Goal: Information Seeking & Learning: Compare options

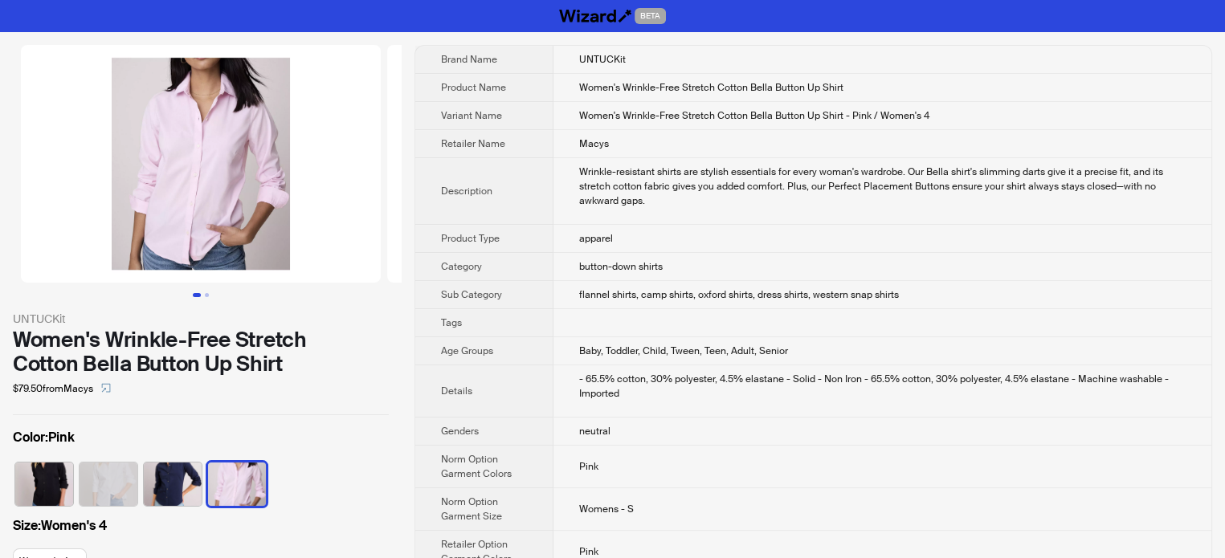
scroll to position [190, 0]
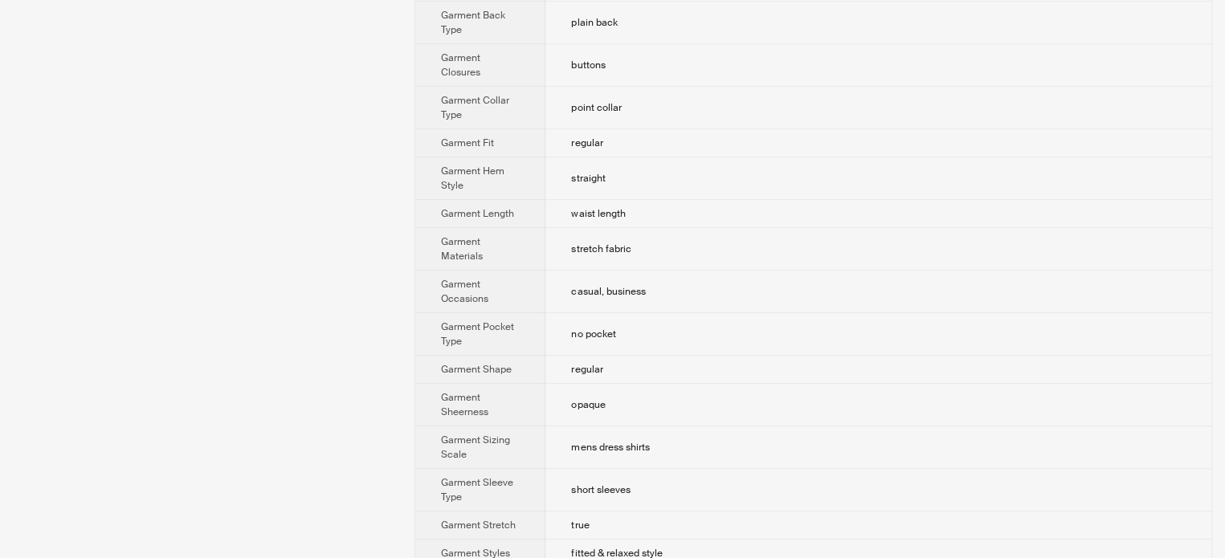
scroll to position [964, 0]
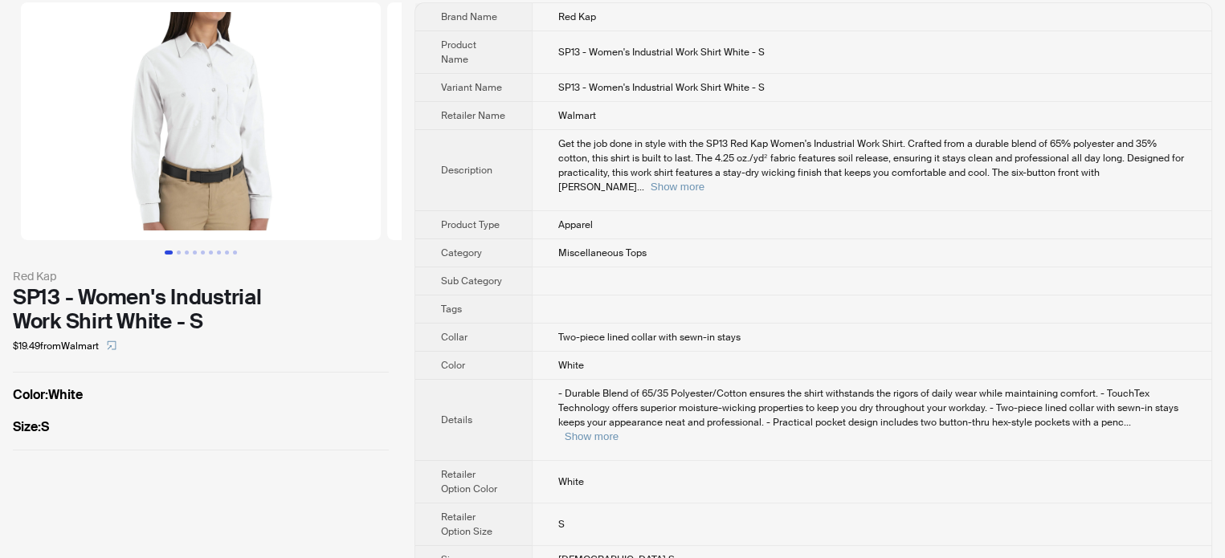
scroll to position [81, 0]
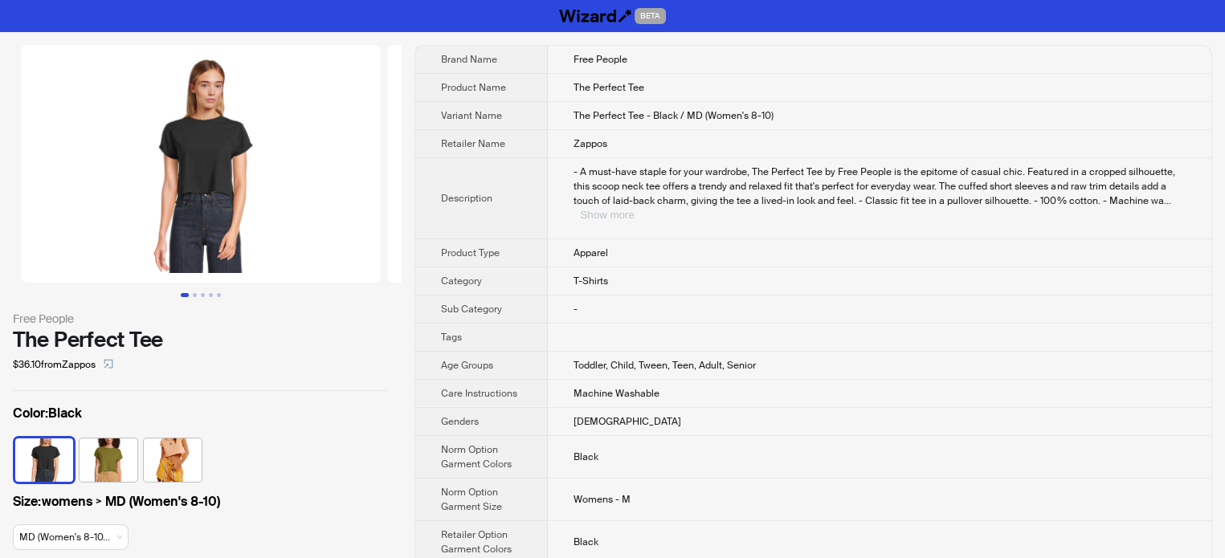
click at [634, 209] on button "Show more" at bounding box center [607, 215] width 54 height 12
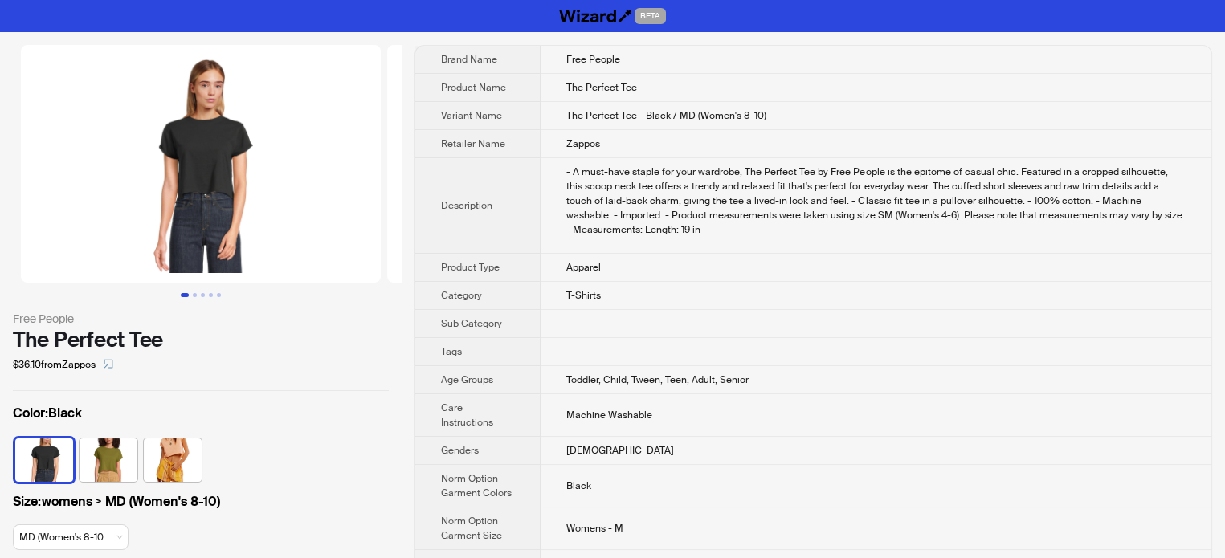
scroll to position [157, 0]
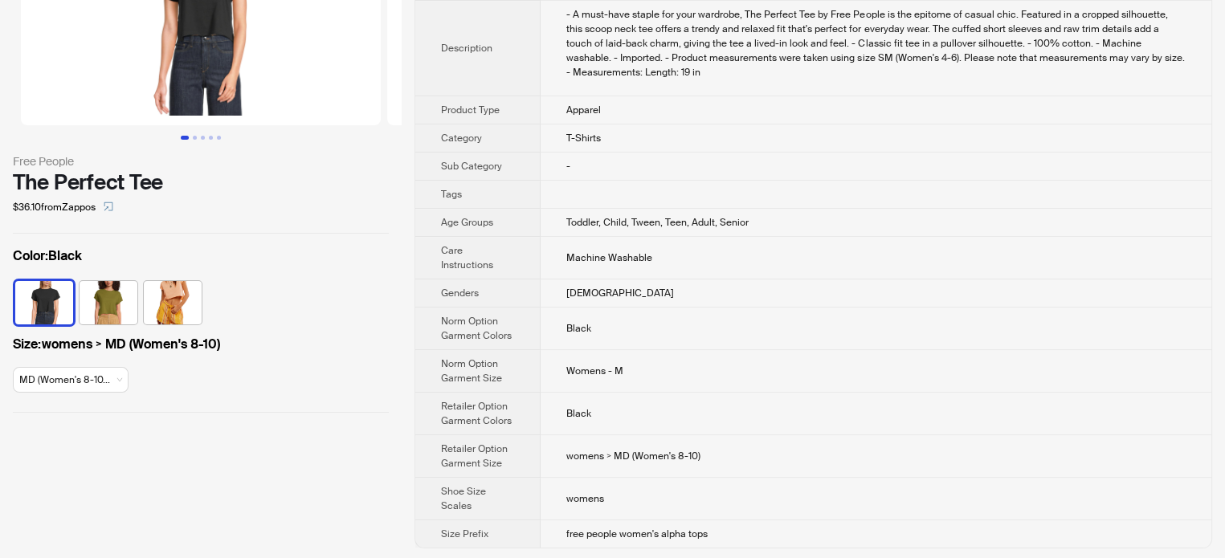
click at [523, 189] on th "Tags" at bounding box center [477, 195] width 125 height 28
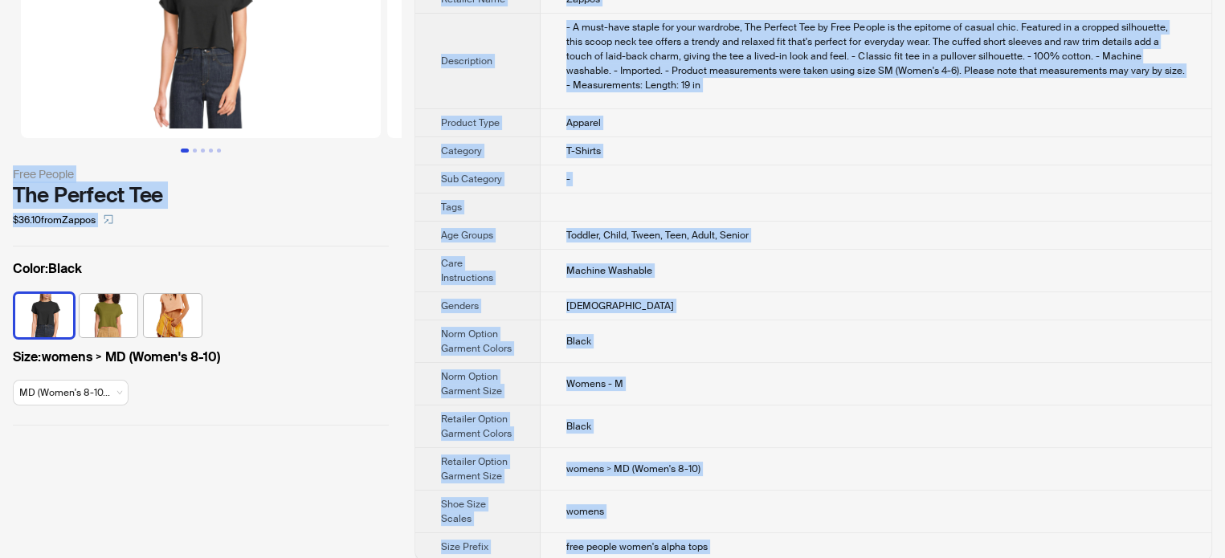
scroll to position [0, 0]
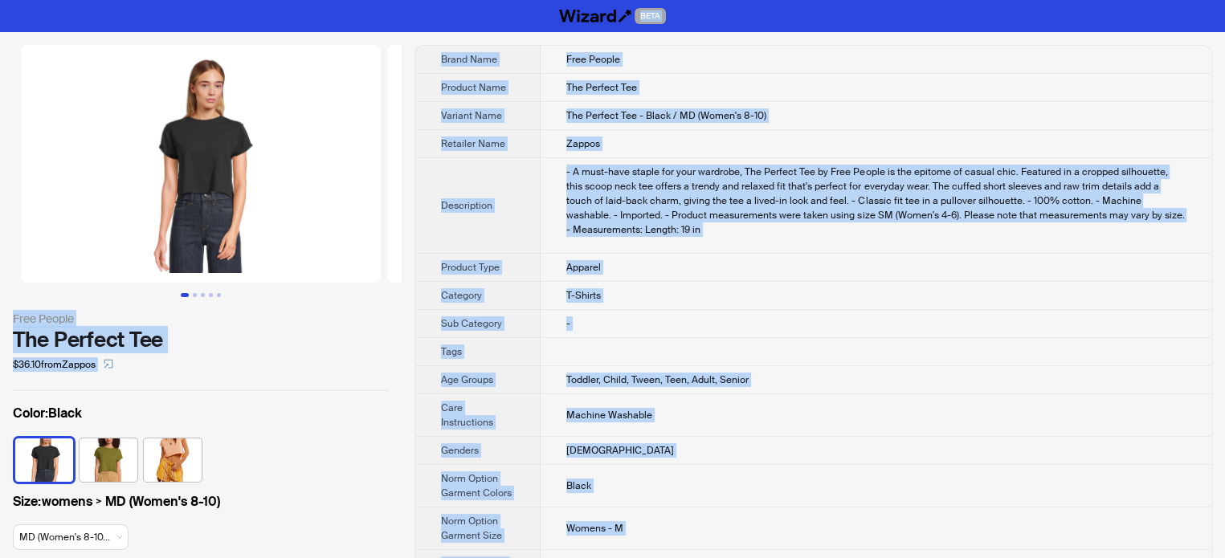
type textarea "**********"
click at [749, 209] on div "- A must-have staple for your wardrobe, The Perfect Tee by Free People is the e…" at bounding box center [875, 201] width 619 height 72
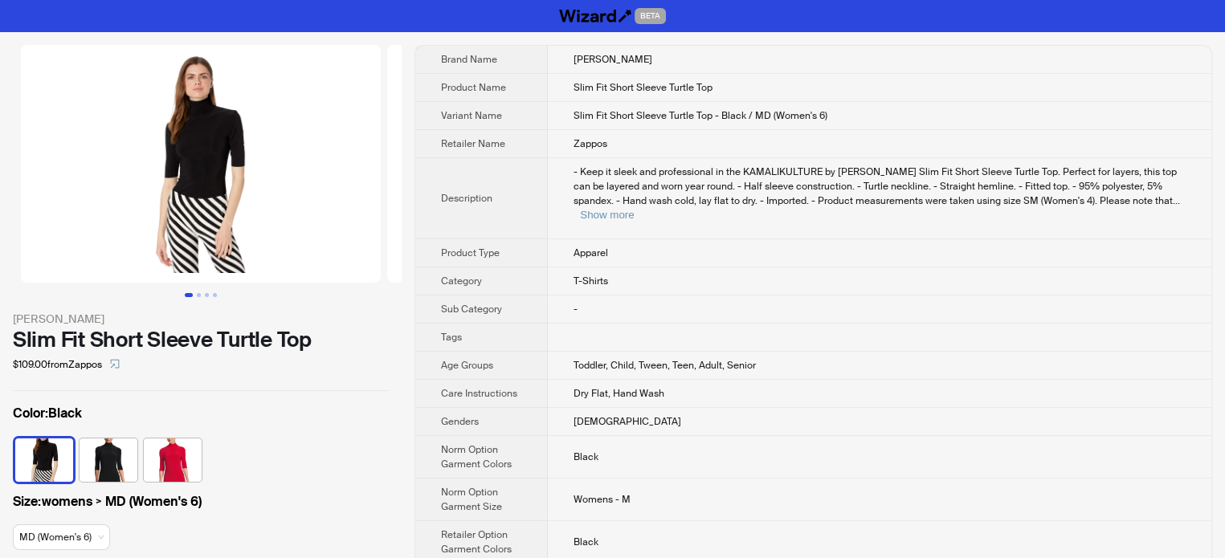
click at [503, 218] on th "Description" at bounding box center [481, 198] width 132 height 81
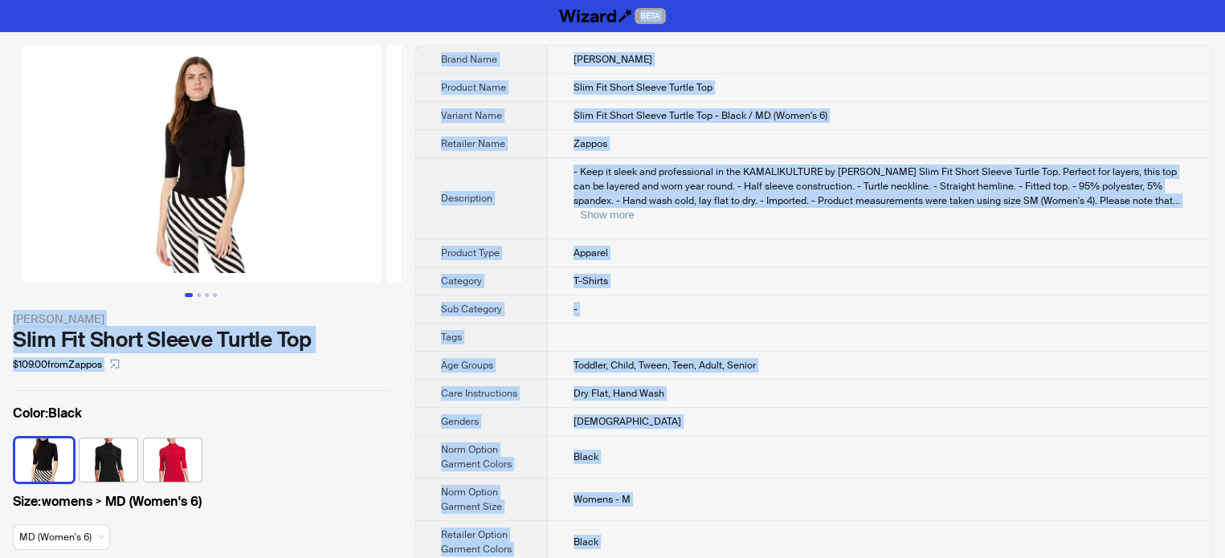
type textarea "**********"
click at [626, 74] on td "Slim Fit Short Sleeve Turtle Top" at bounding box center [879, 88] width 663 height 28
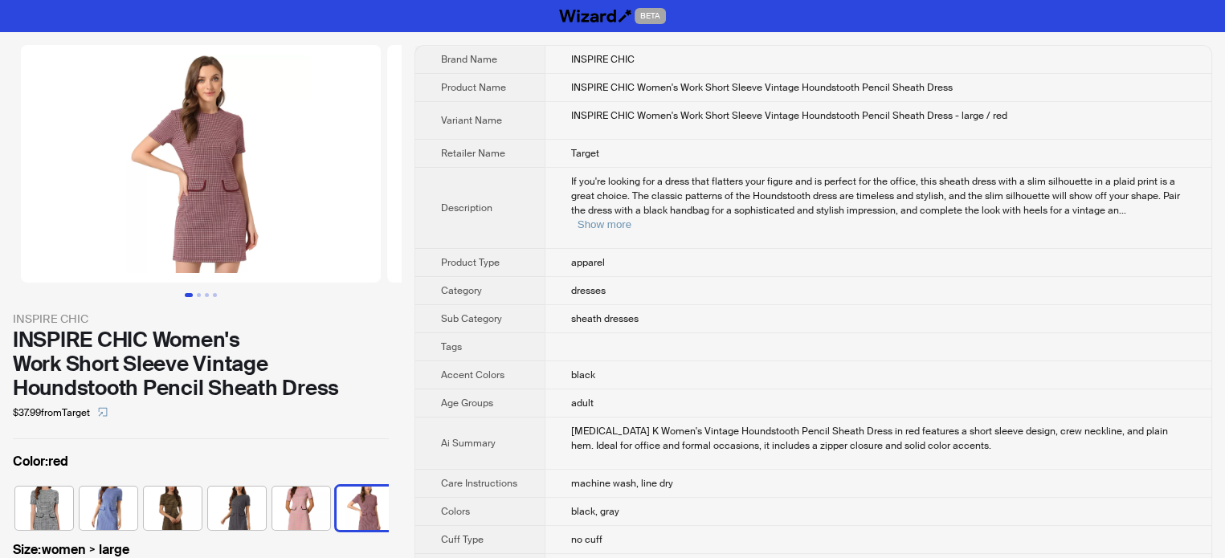
scroll to position [0, 298]
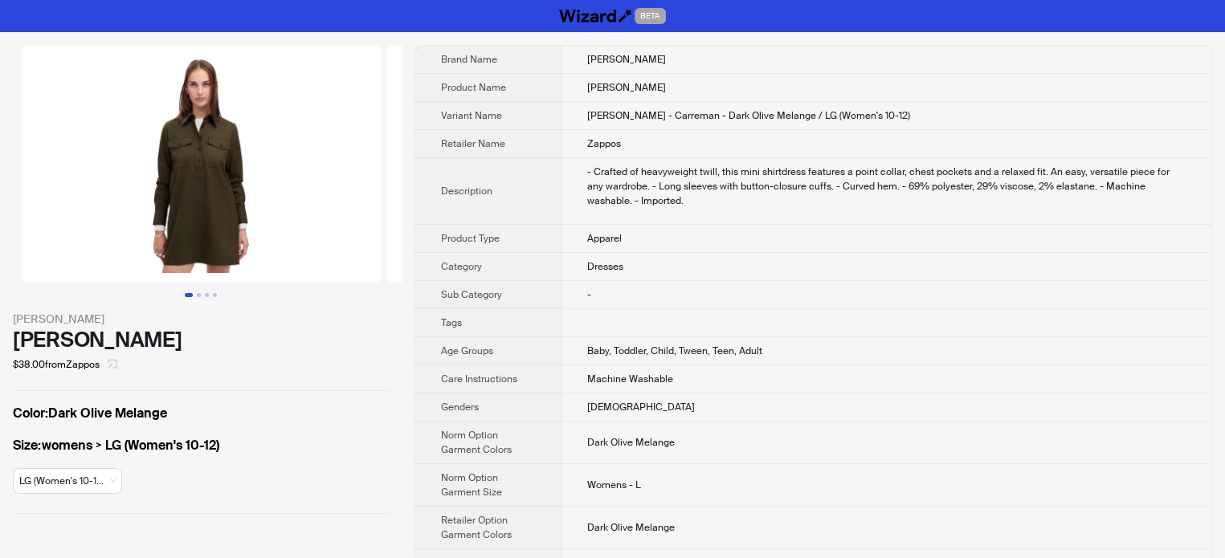
click at [117, 365] on icon "select" at bounding box center [112, 364] width 9 height 9
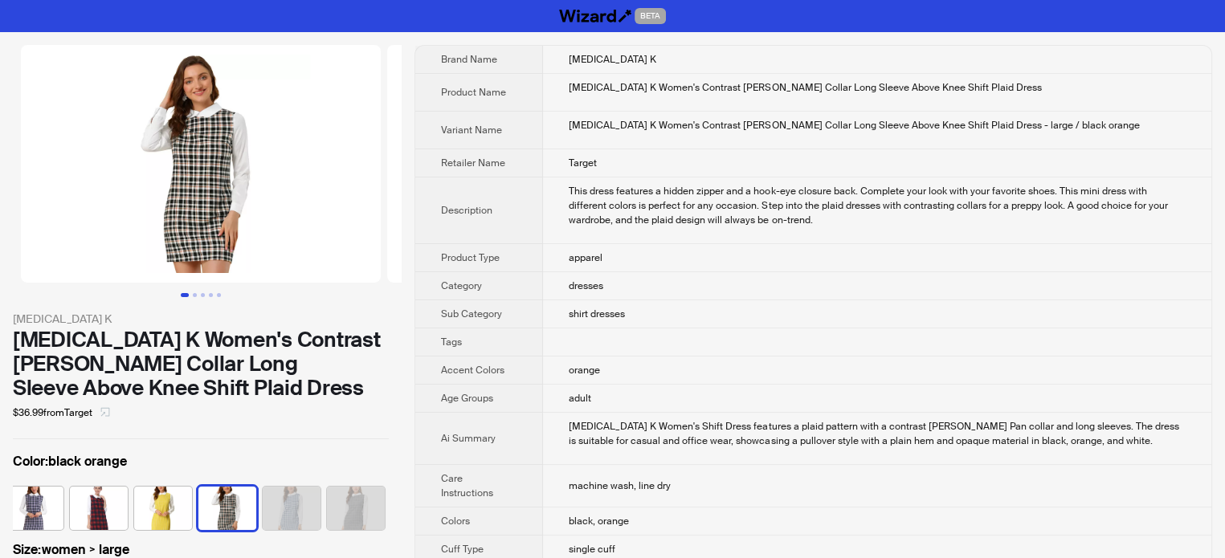
click at [108, 410] on icon "select" at bounding box center [105, 412] width 10 height 10
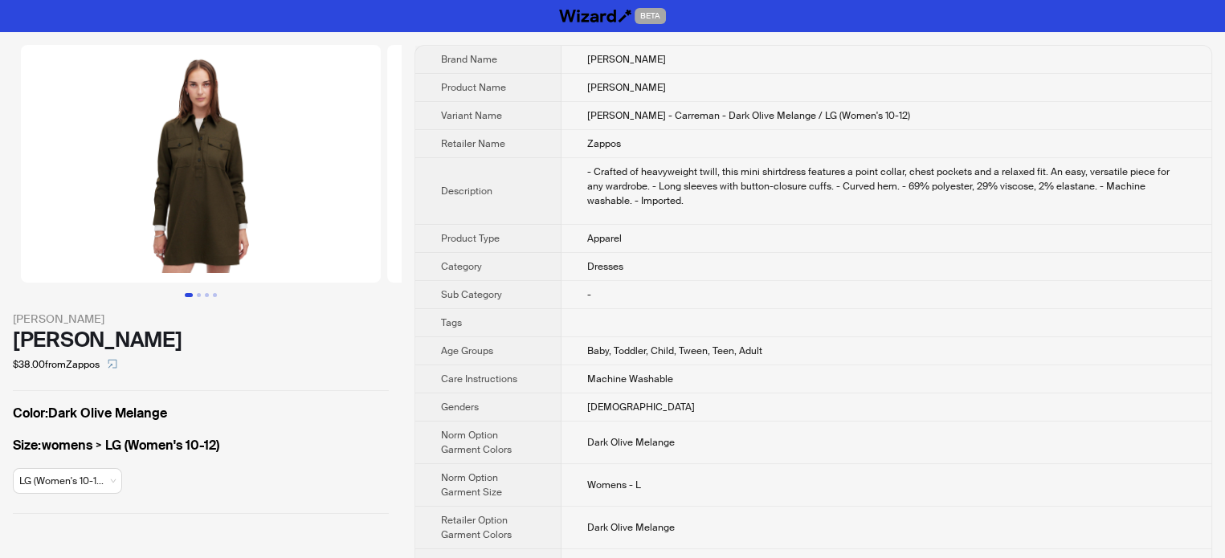
click at [594, 171] on div "- Crafted of heavyweight twill, this mini shirtdress features a point collar, c…" at bounding box center [886, 186] width 598 height 43
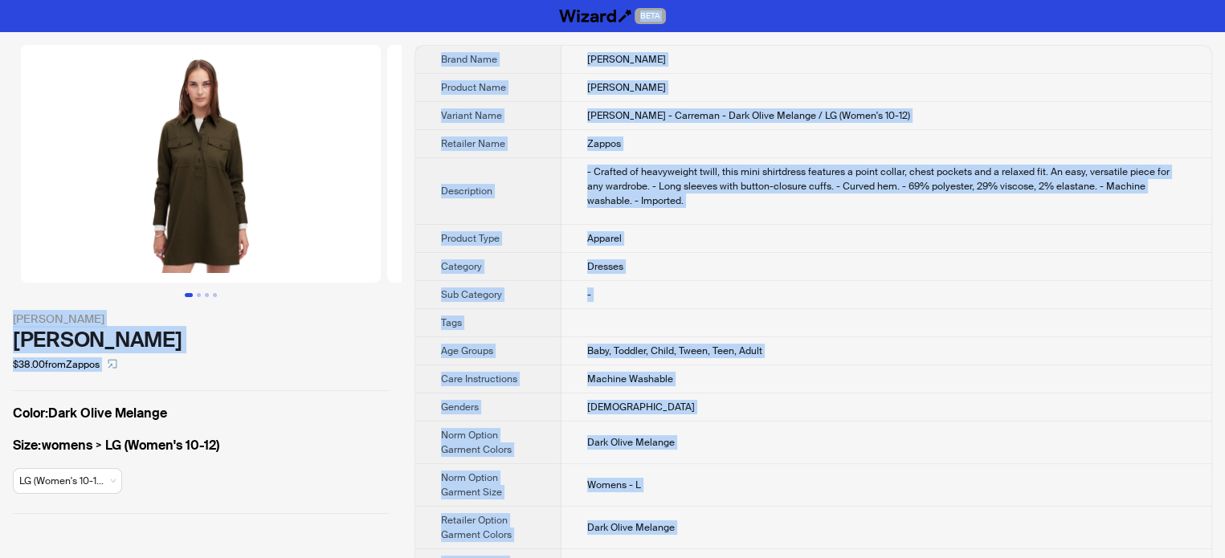
type textarea "**********"
click at [669, 409] on td "[DEMOGRAPHIC_DATA]" at bounding box center [886, 407] width 650 height 28
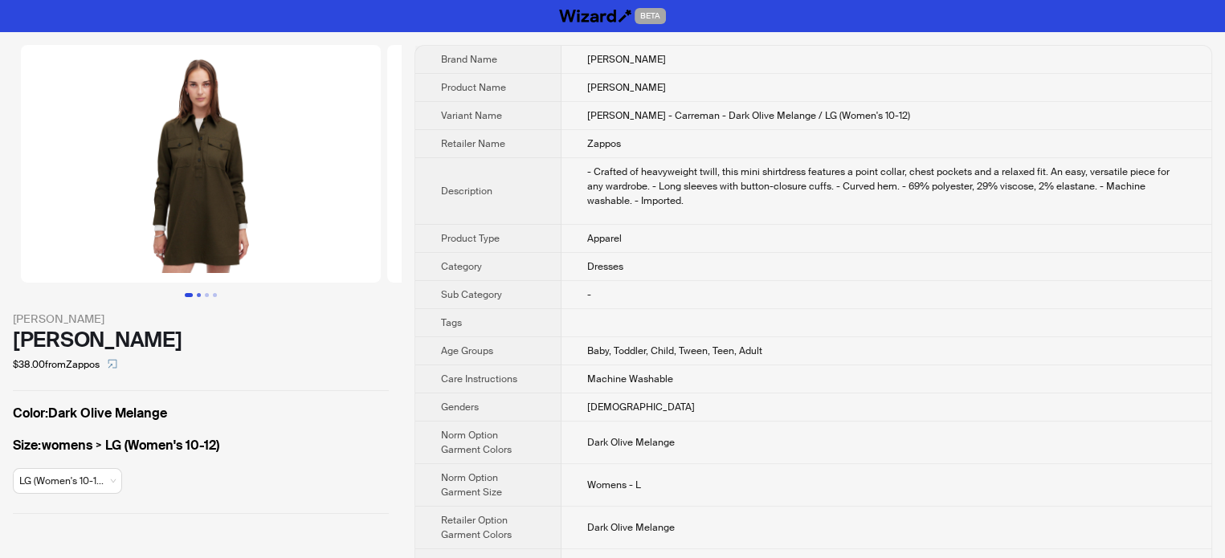
click at [197, 293] on button "Go to slide 2" at bounding box center [199, 295] width 4 height 4
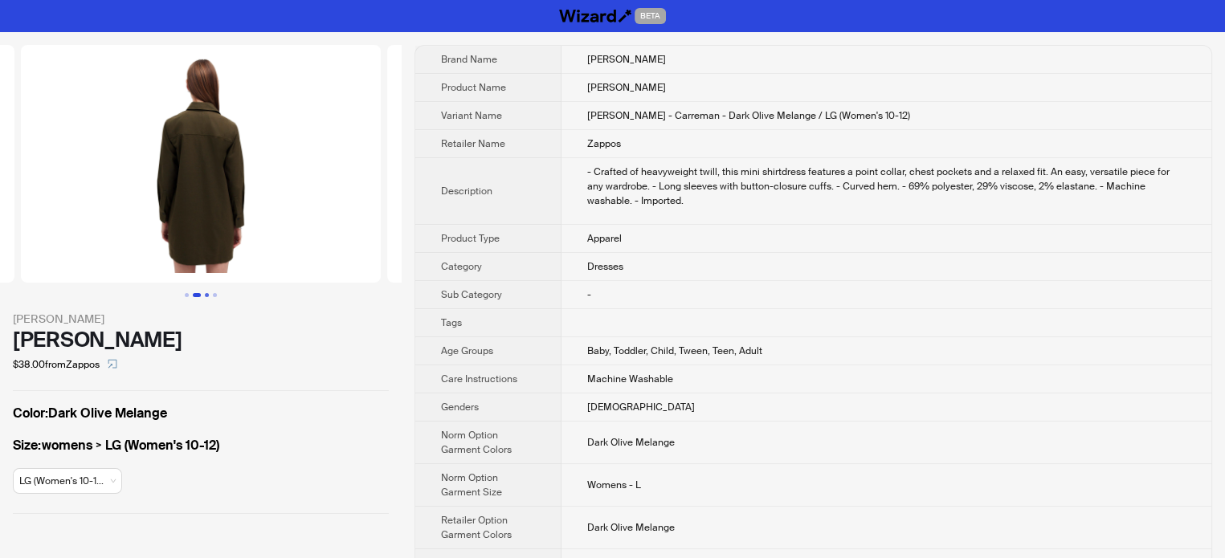
click at [205, 294] on button "Go to slide 3" at bounding box center [207, 295] width 4 height 4
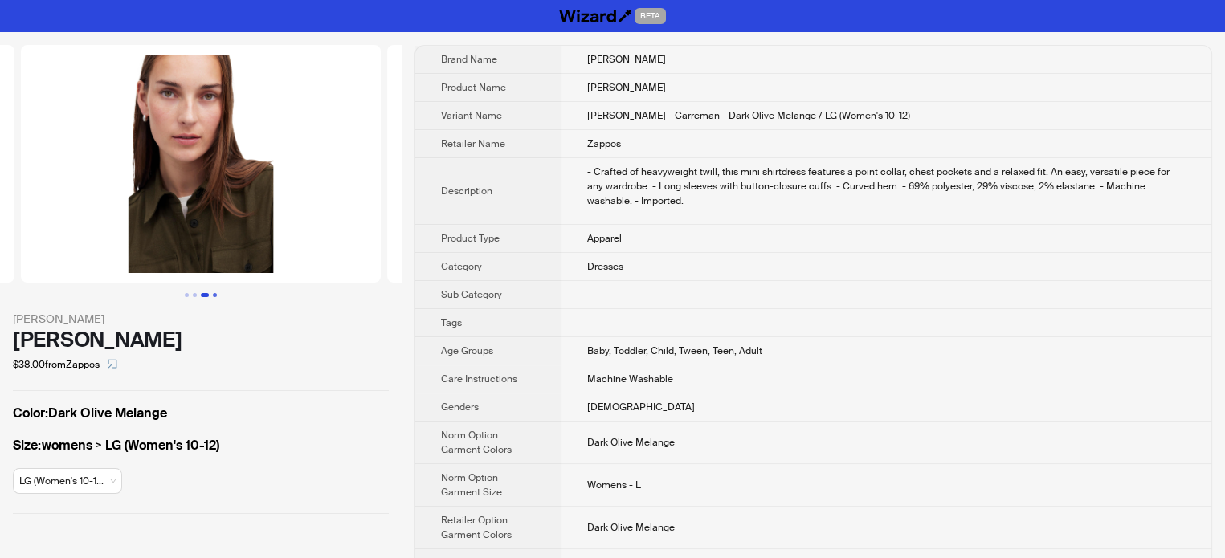
click at [215, 293] on button "Go to slide 4" at bounding box center [215, 295] width 4 height 4
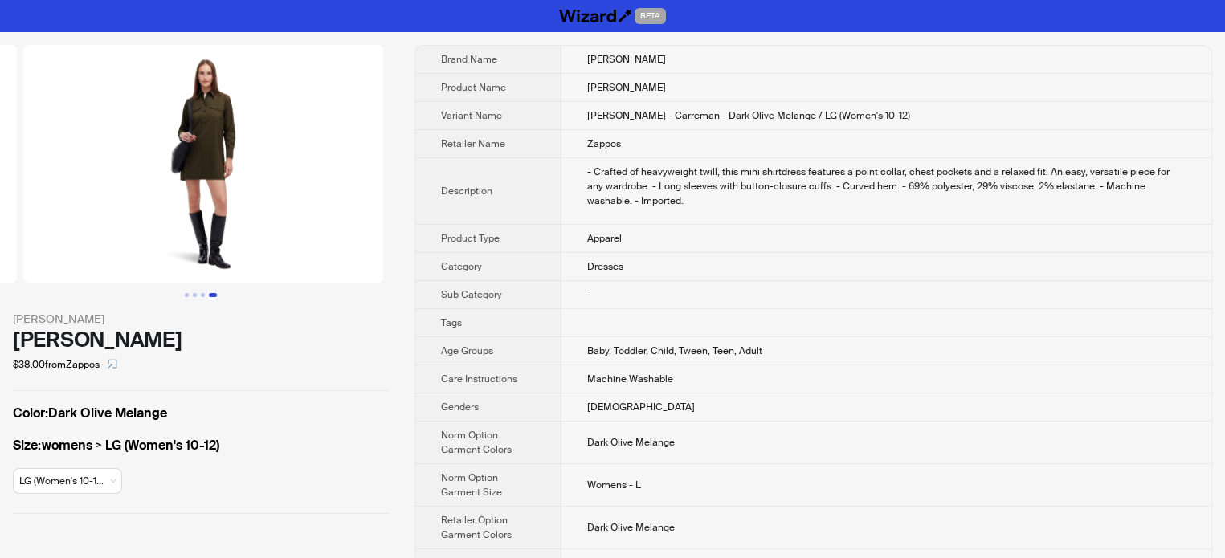
scroll to position [0, 1099]
click at [189, 294] on button "Go to slide 1" at bounding box center [187, 295] width 4 height 4
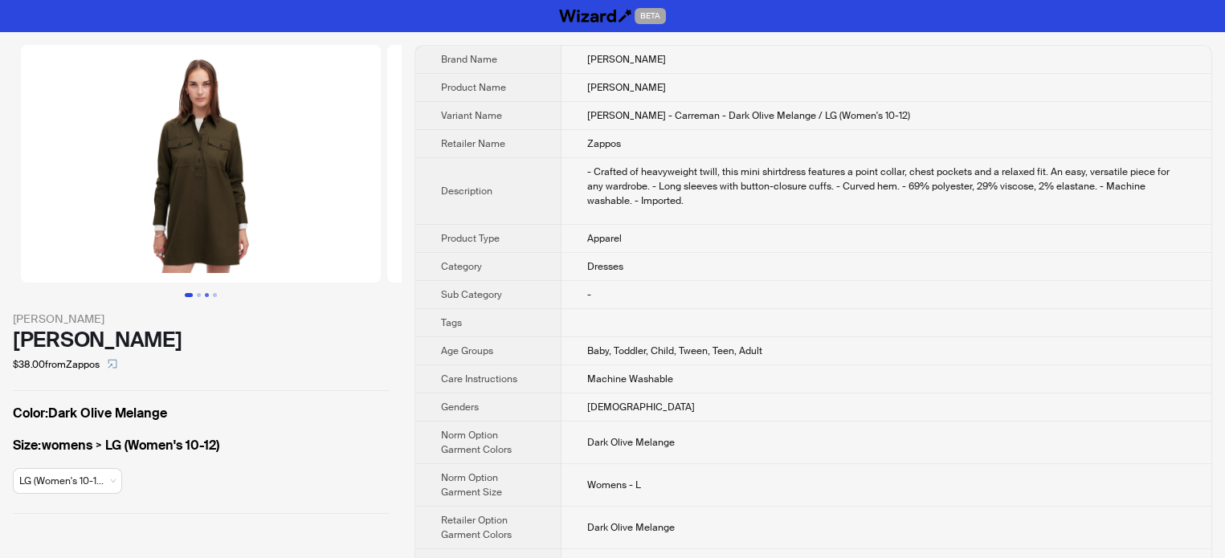
click at [205, 293] on button "Go to slide 3" at bounding box center [207, 295] width 4 height 4
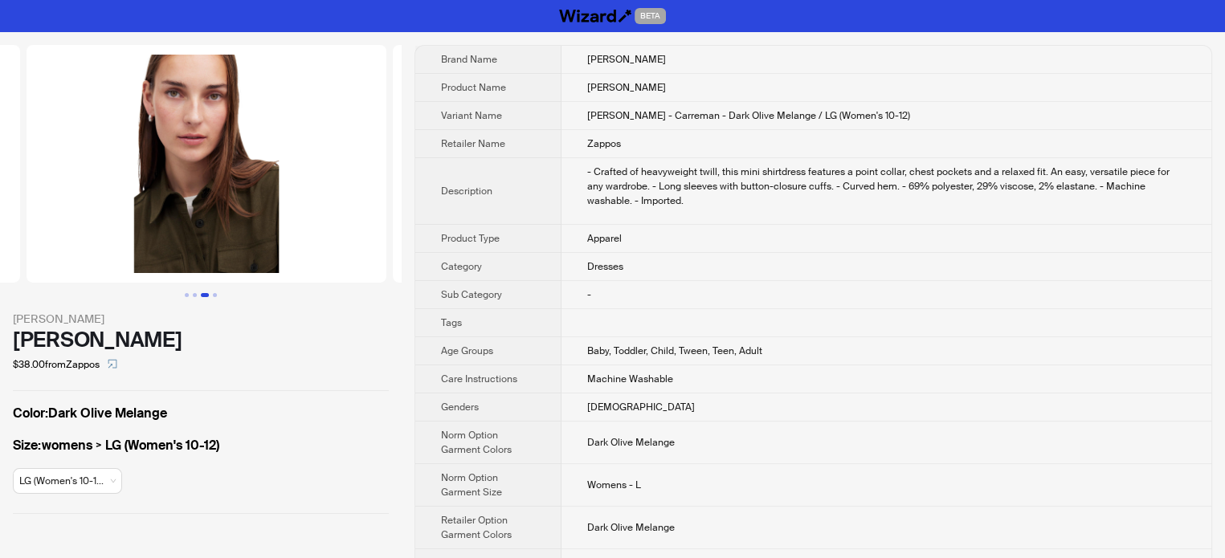
scroll to position [0, 732]
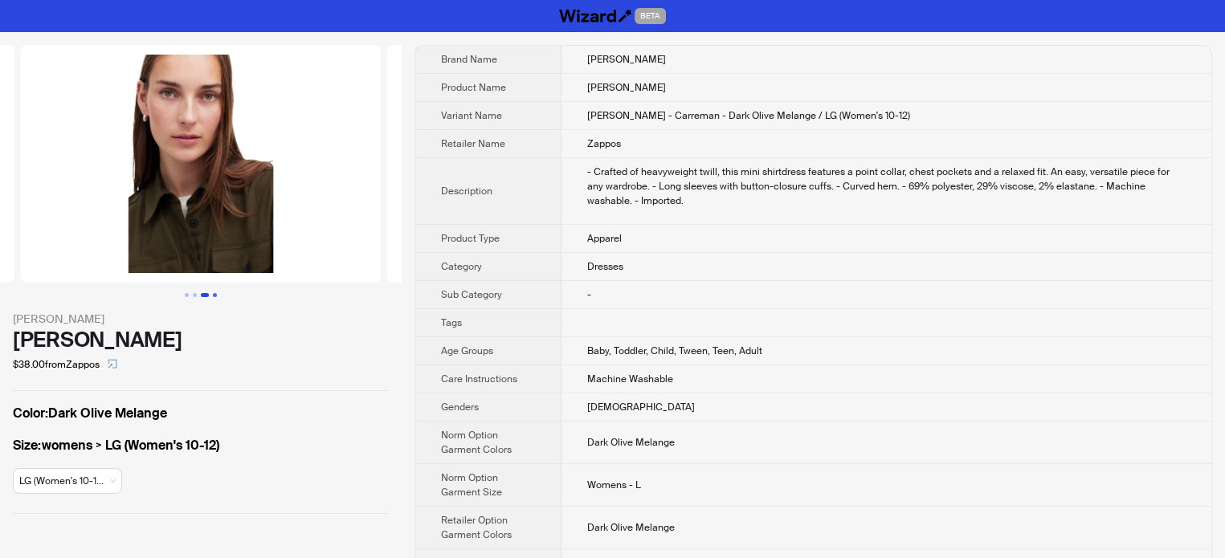
click at [214, 295] on button "Go to slide 4" at bounding box center [215, 295] width 4 height 4
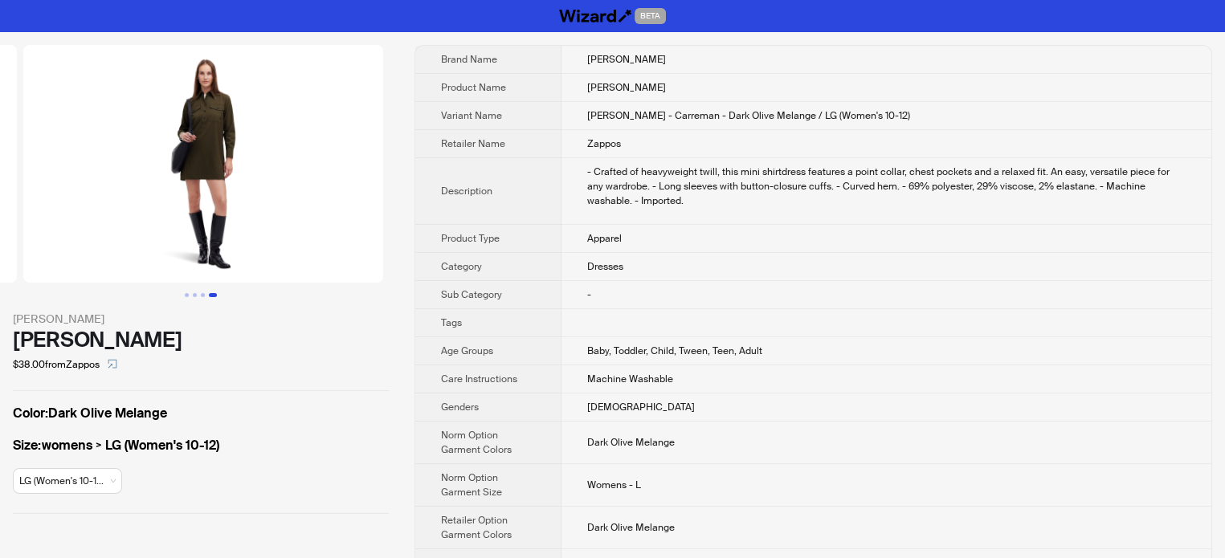
scroll to position [0, 1099]
click at [188, 295] on button "Go to slide 1" at bounding box center [187, 295] width 4 height 4
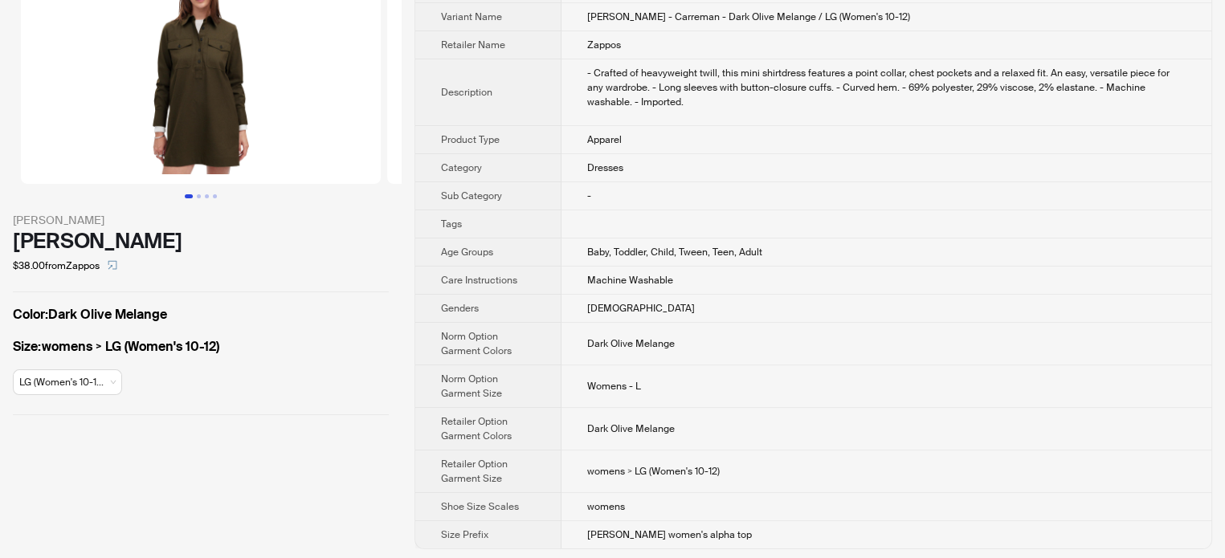
scroll to position [100, 0]
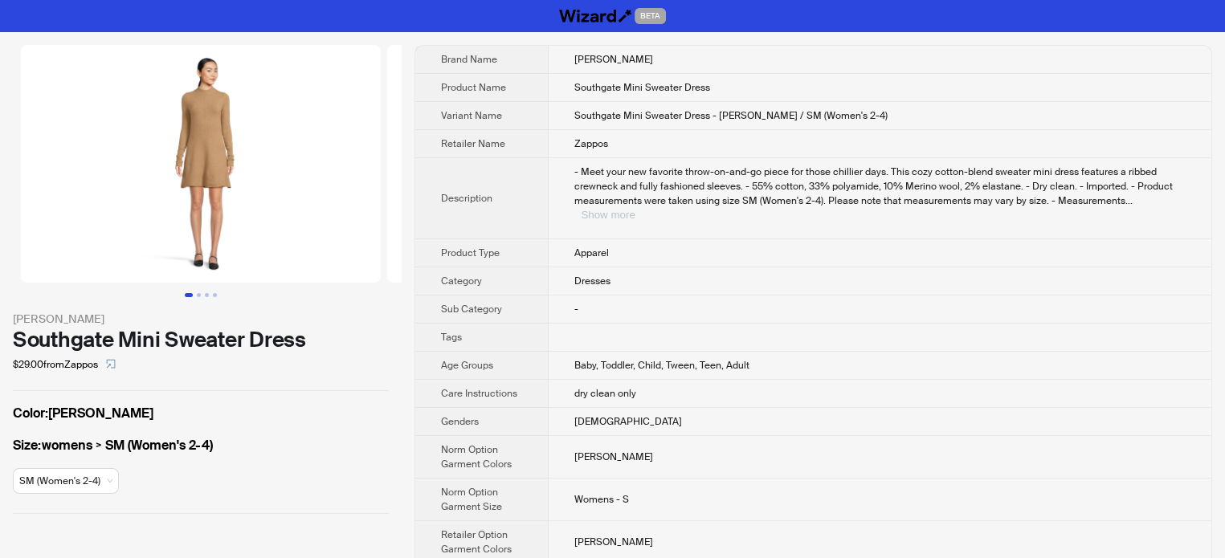
click at [634, 209] on button "Show more" at bounding box center [608, 215] width 54 height 12
click at [116, 363] on icon "select" at bounding box center [111, 364] width 10 height 10
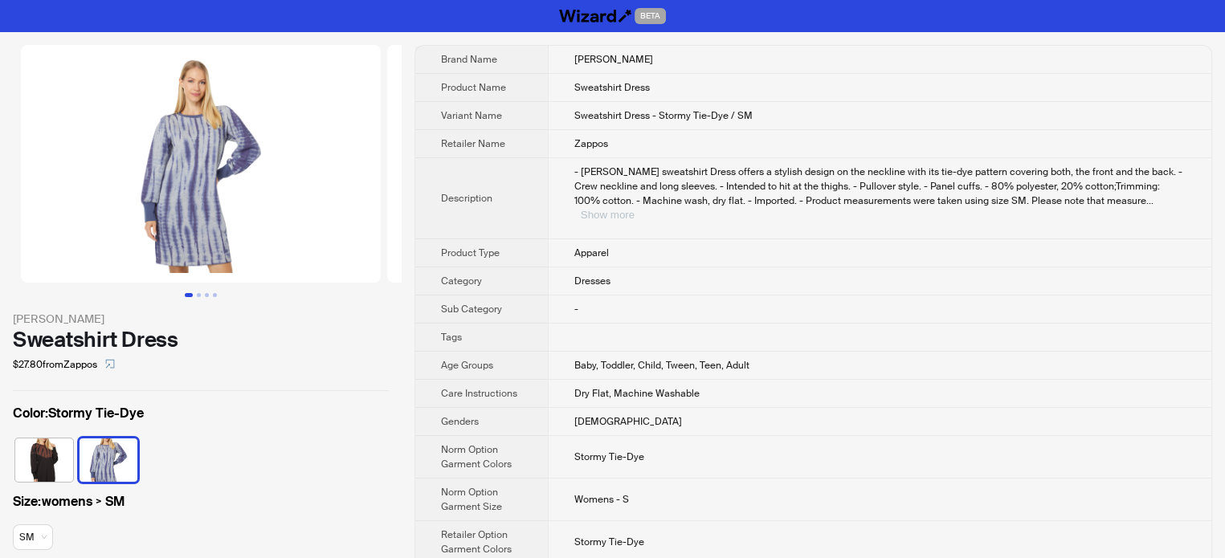
click at [634, 209] on button "Show more" at bounding box center [608, 215] width 54 height 12
drag, startPoint x: 112, startPoint y: 361, endPoint x: 120, endPoint y: 350, distance: 13.8
click at [112, 361] on icon "select" at bounding box center [110, 364] width 10 height 10
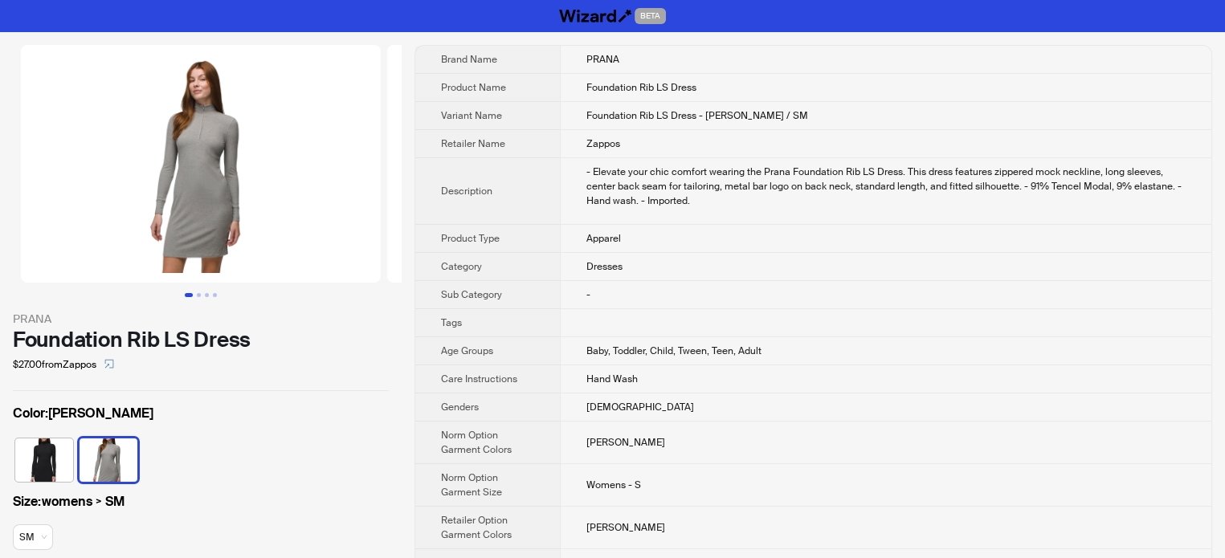
drag, startPoint x: 112, startPoint y: 359, endPoint x: 120, endPoint y: 349, distance: 12.0
click at [112, 359] on icon "select" at bounding box center [109, 364] width 10 height 10
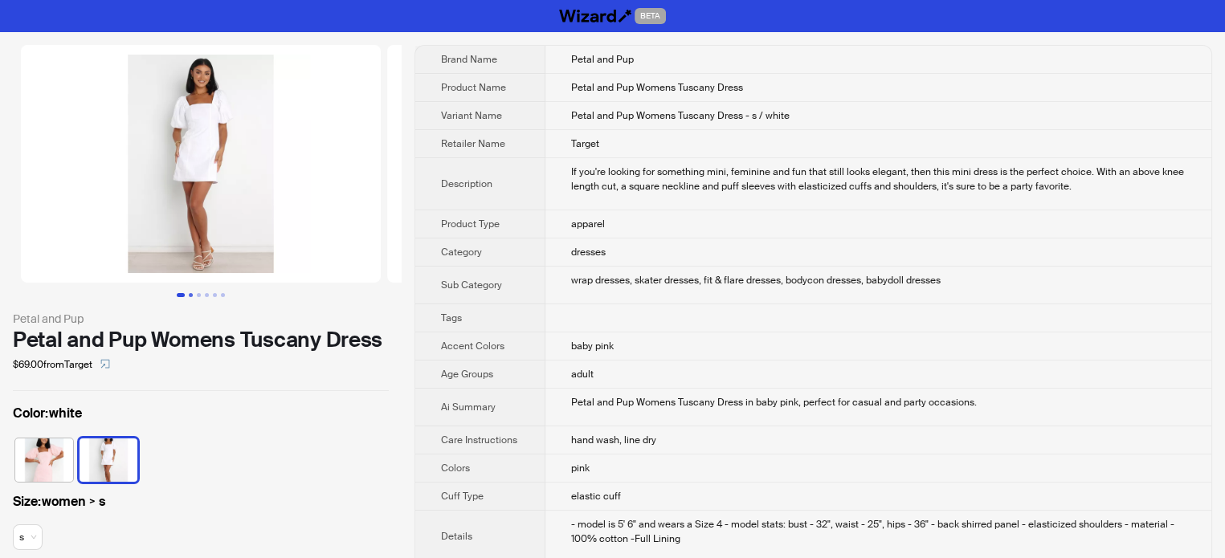
click at [191, 293] on button "Go to slide 2" at bounding box center [191, 295] width 4 height 4
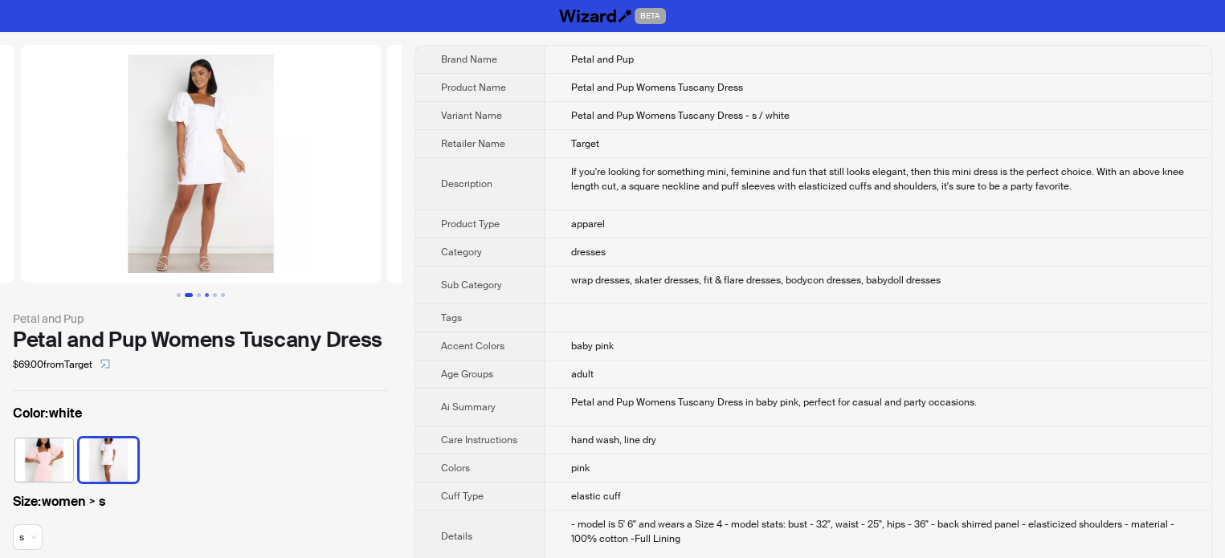
click at [205, 297] on button "Go to slide 4" at bounding box center [207, 295] width 4 height 4
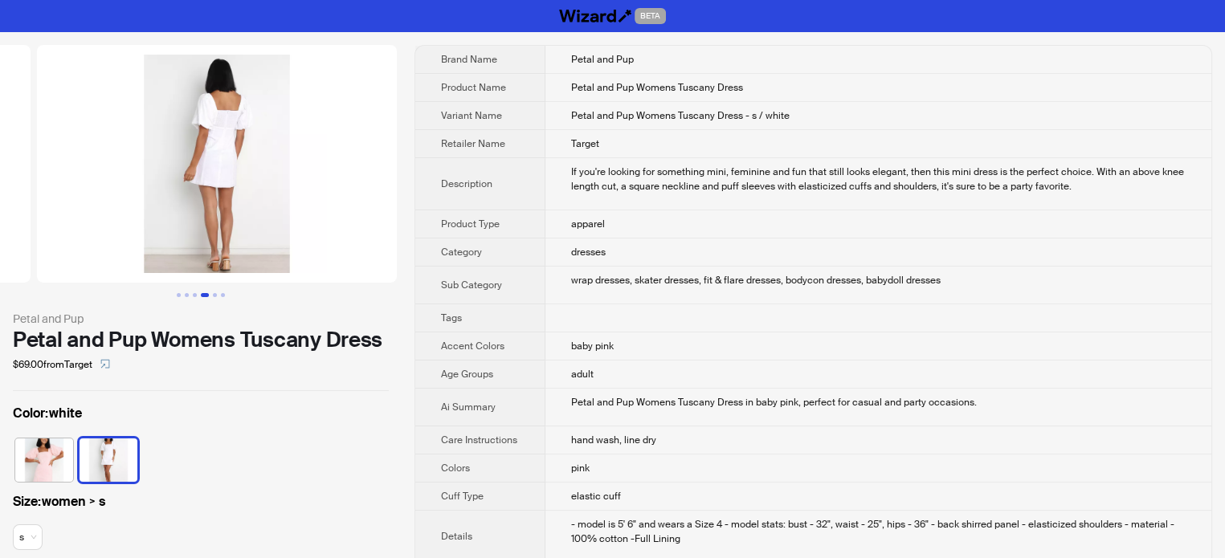
scroll to position [0, 1099]
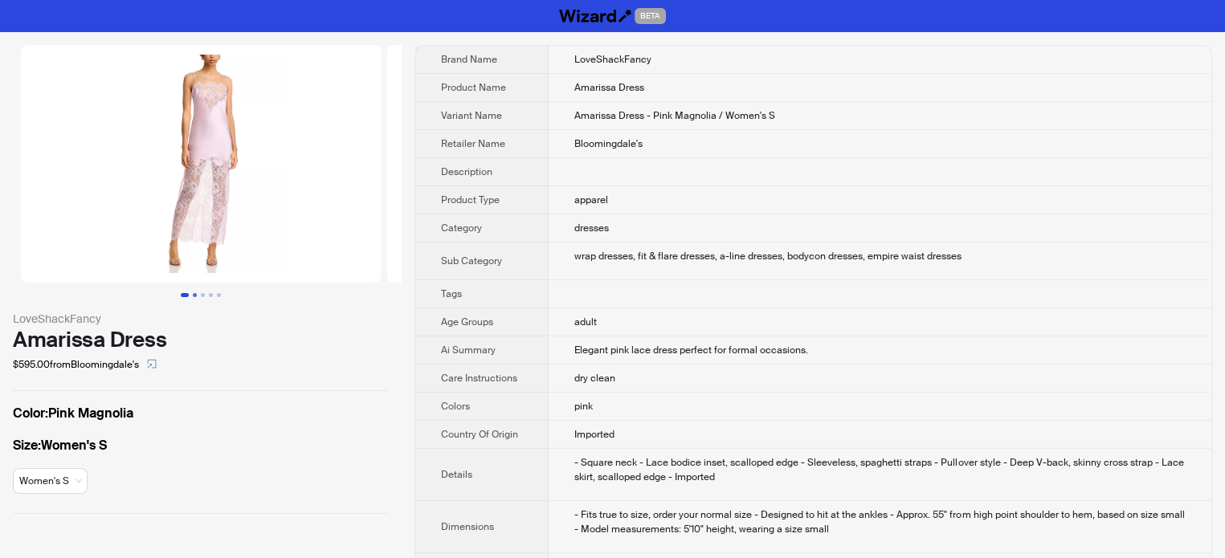
click at [194, 293] on button "Go to slide 2" at bounding box center [195, 295] width 4 height 4
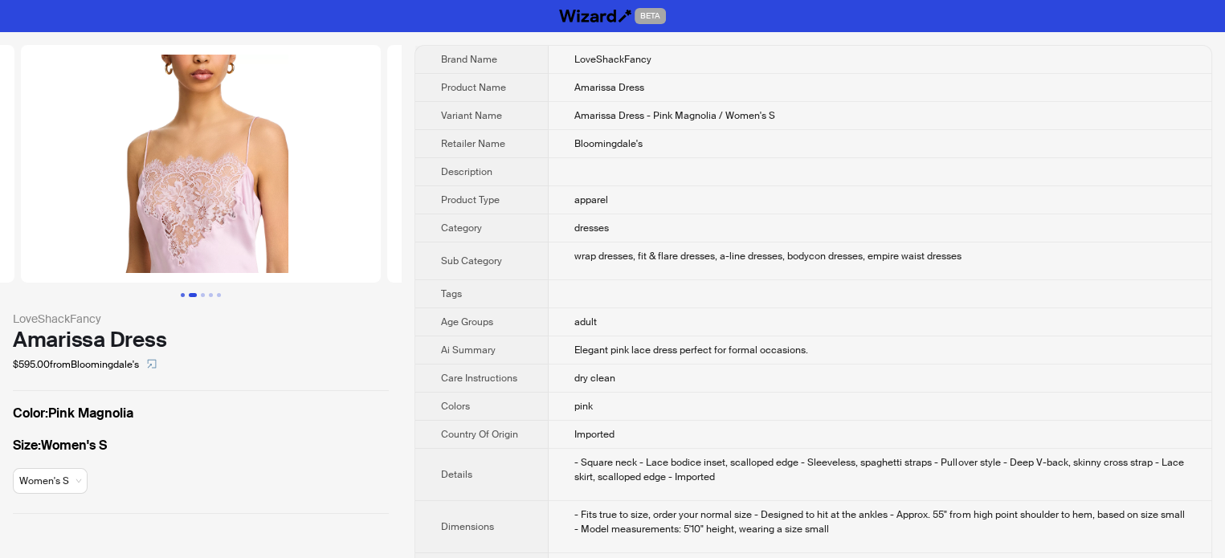
click at [183, 293] on button "Go to slide 1" at bounding box center [183, 295] width 4 height 4
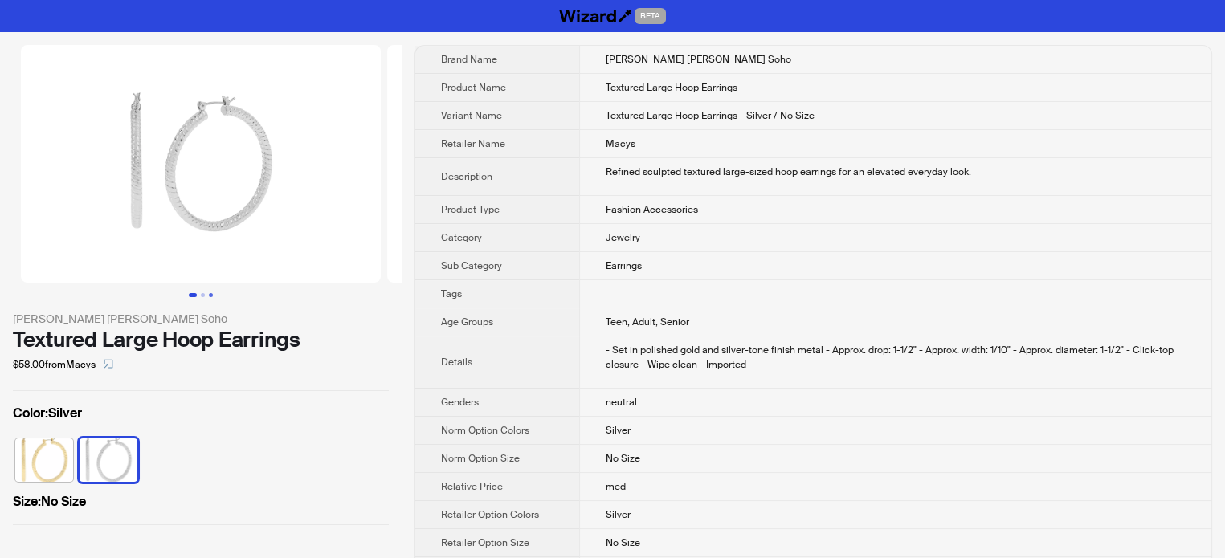
click at [209, 295] on button "Go to slide 3" at bounding box center [211, 295] width 4 height 4
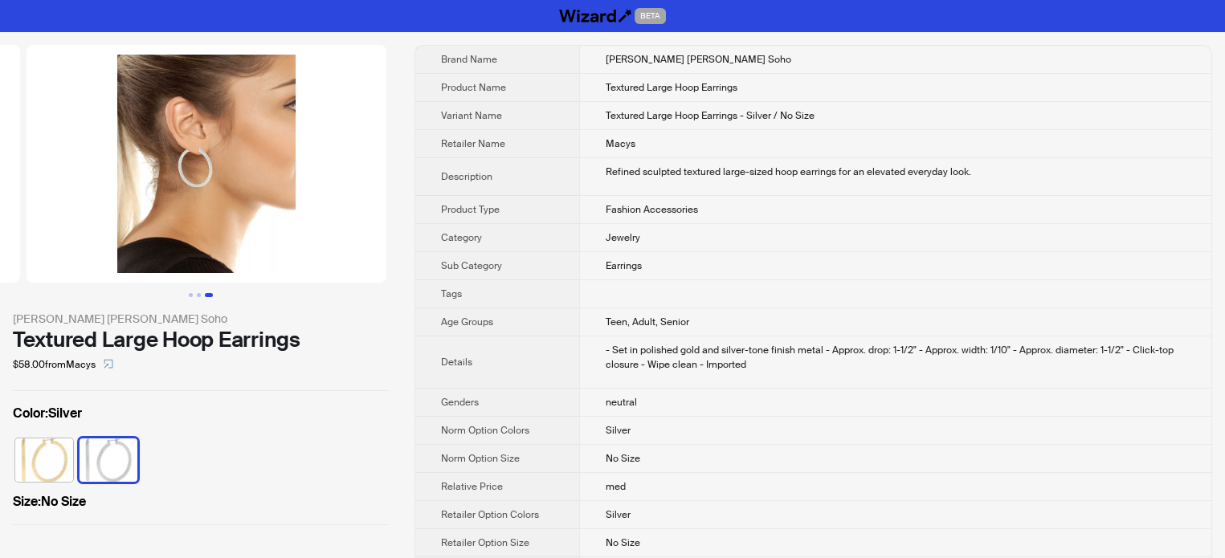
scroll to position [0, 732]
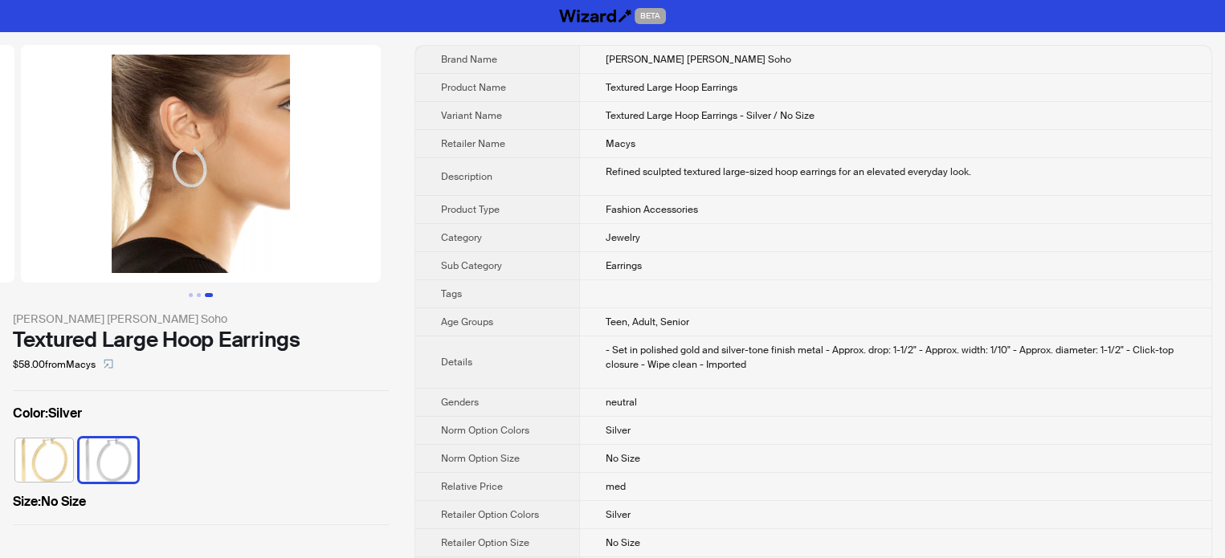
click at [213, 293] on button "Go to slide 3" at bounding box center [209, 295] width 8 height 4
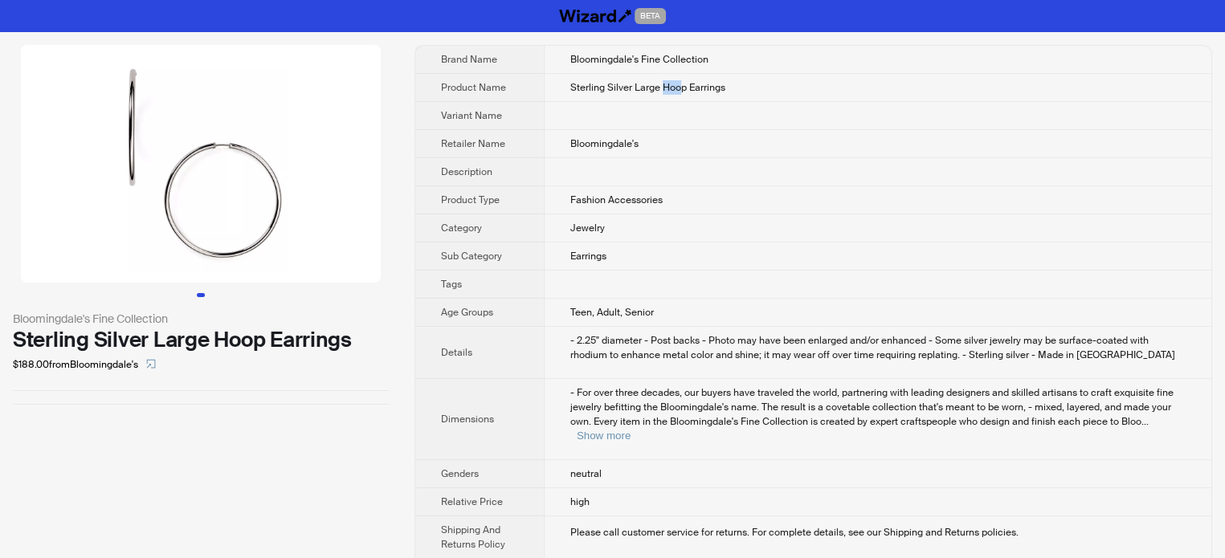
drag, startPoint x: 661, startPoint y: 86, endPoint x: 681, endPoint y: 84, distance: 20.1
type textarea "***"
click at [681, 84] on span "Sterling Silver Large Hoop Earrings" at bounding box center [647, 87] width 155 height 13
copy span "Hoo"
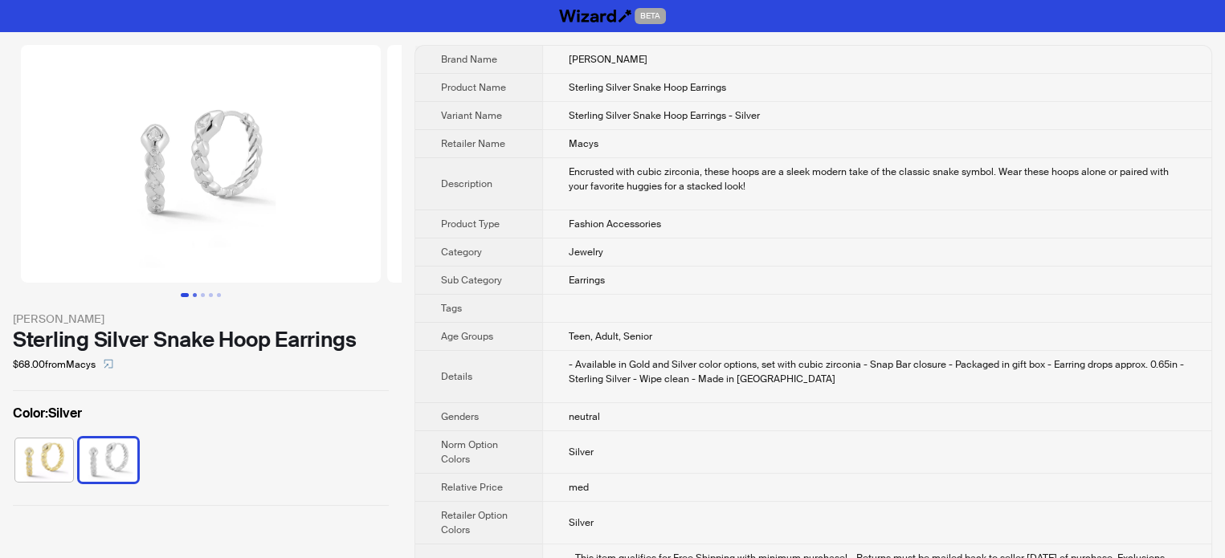
click at [194, 295] on button "Go to slide 2" at bounding box center [195, 295] width 4 height 4
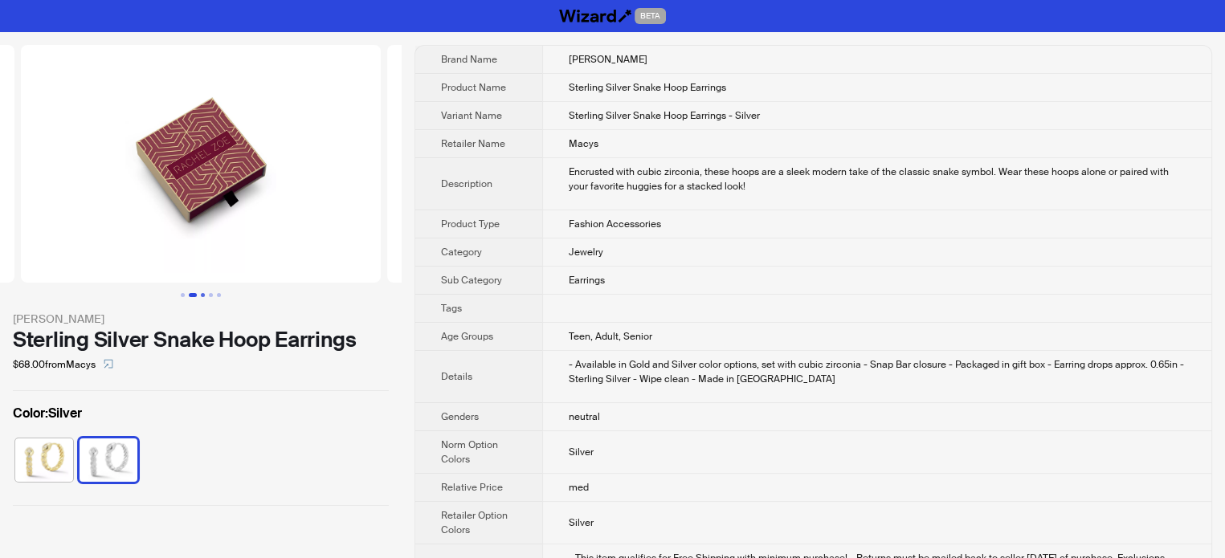
click at [205, 293] on button "Go to slide 3" at bounding box center [203, 295] width 4 height 4
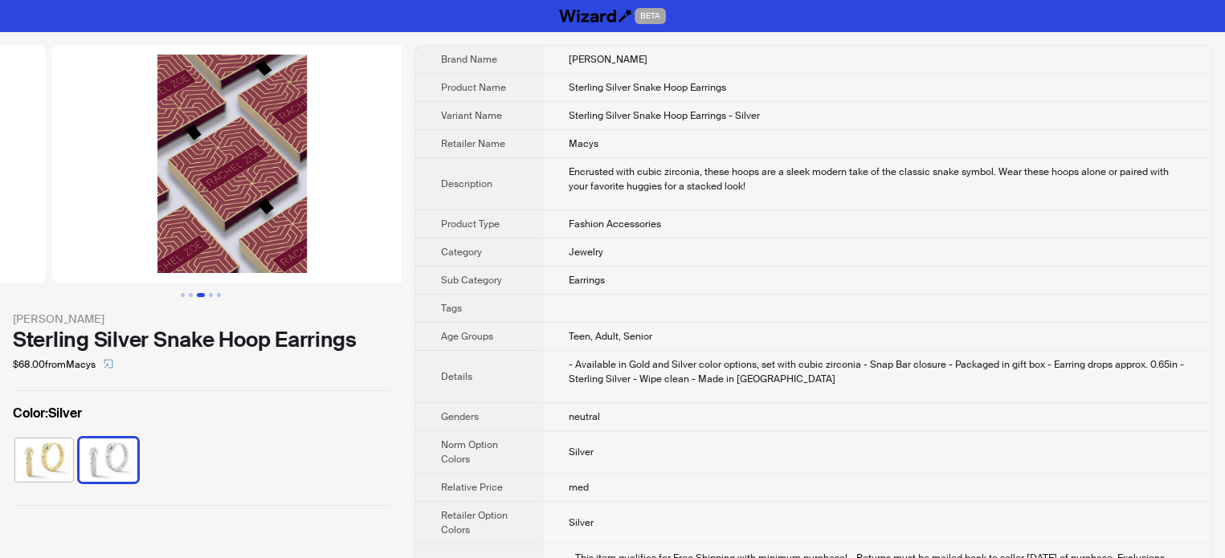
scroll to position [0, 732]
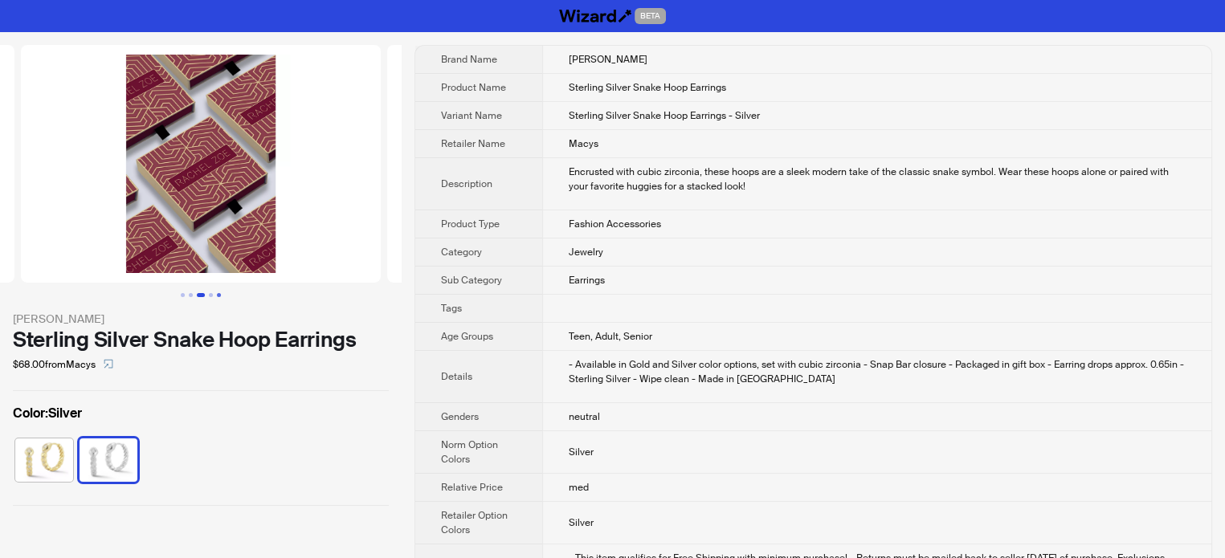
click at [217, 293] on button "Go to slide 5" at bounding box center [219, 295] width 4 height 4
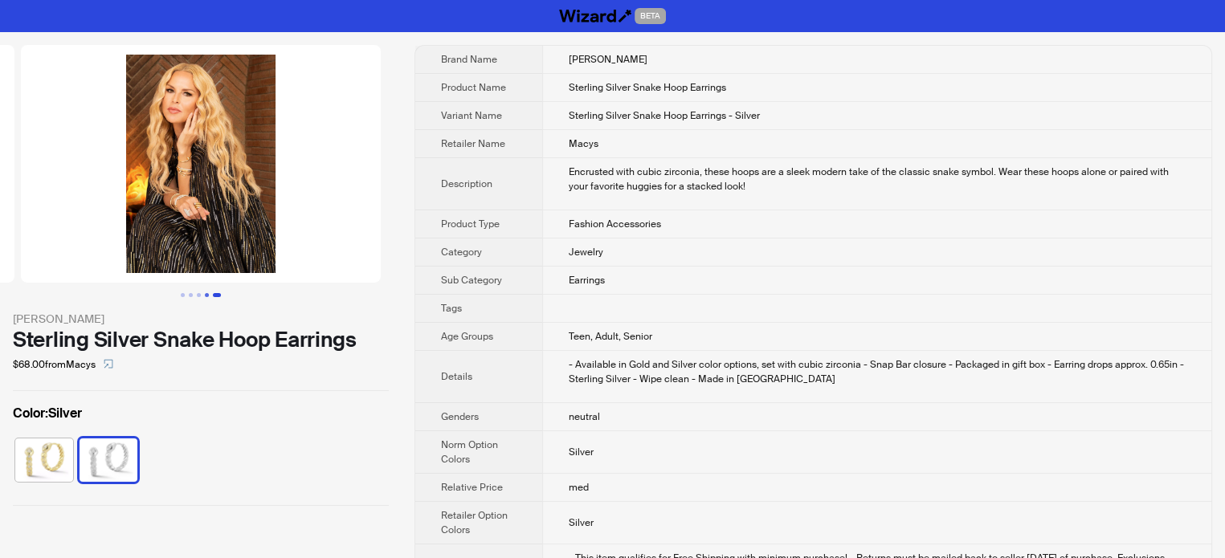
click at [207, 295] on button "Go to slide 4" at bounding box center [207, 295] width 4 height 4
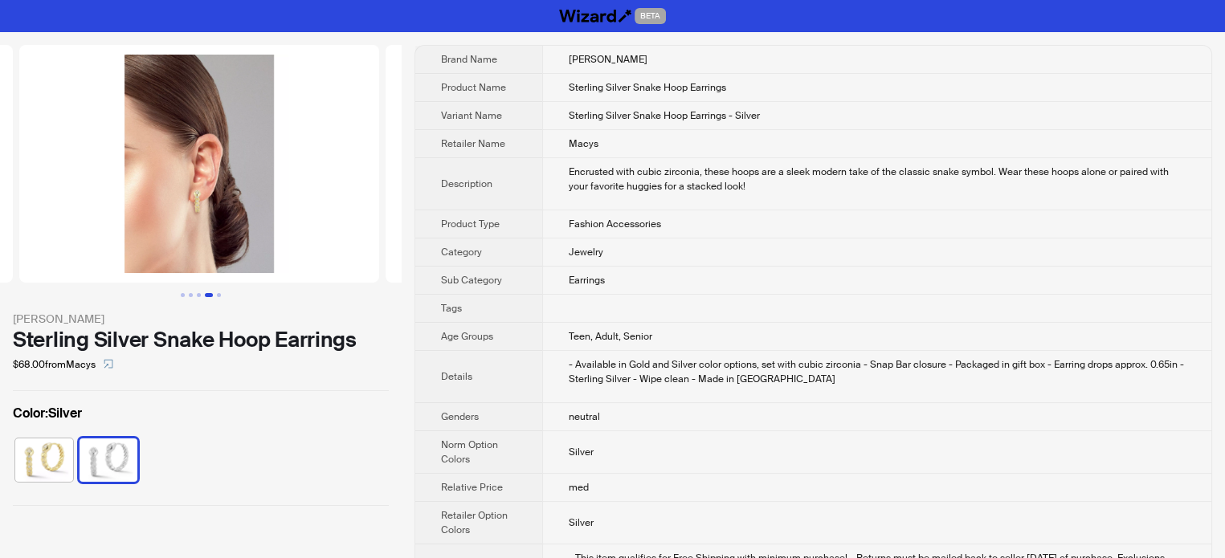
scroll to position [0, 1099]
click at [181, 295] on button "Go to slide 1" at bounding box center [183, 295] width 4 height 4
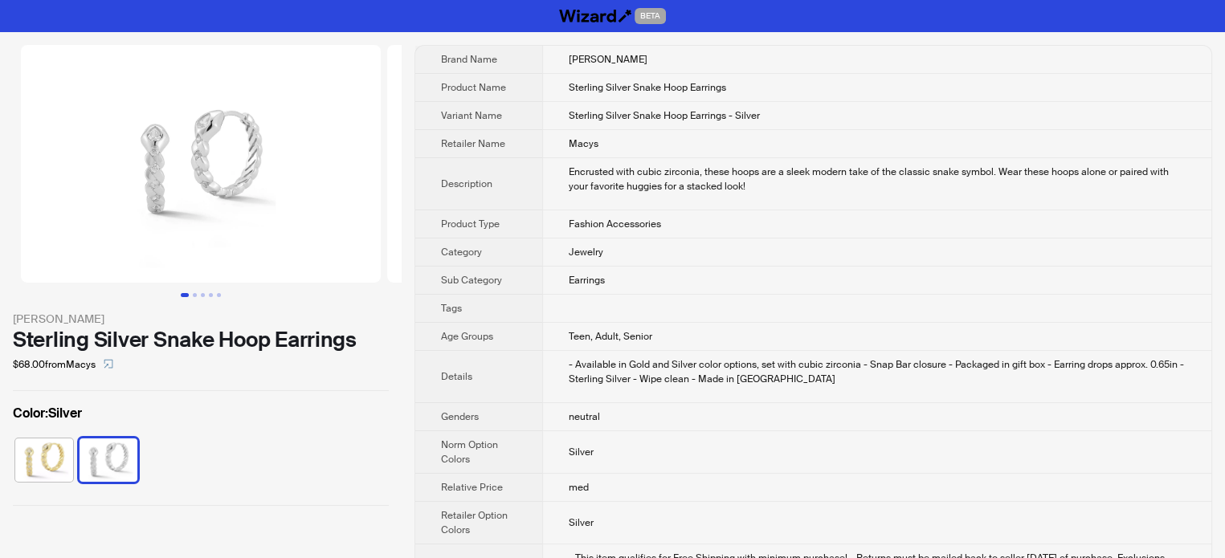
click at [509, 205] on th "Description" at bounding box center [478, 184] width 127 height 52
click at [589, 182] on div "Encrusted with cubic zirconia, these hoops are a sleek modern take of the class…" at bounding box center [877, 179] width 617 height 29
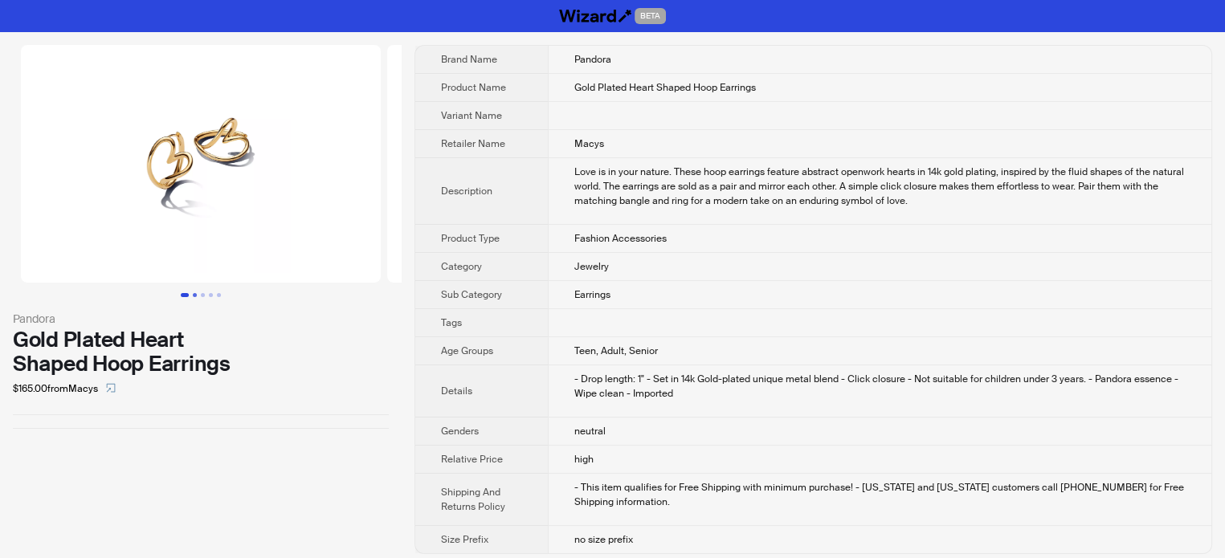
click at [196, 295] on button "Go to slide 2" at bounding box center [195, 295] width 4 height 4
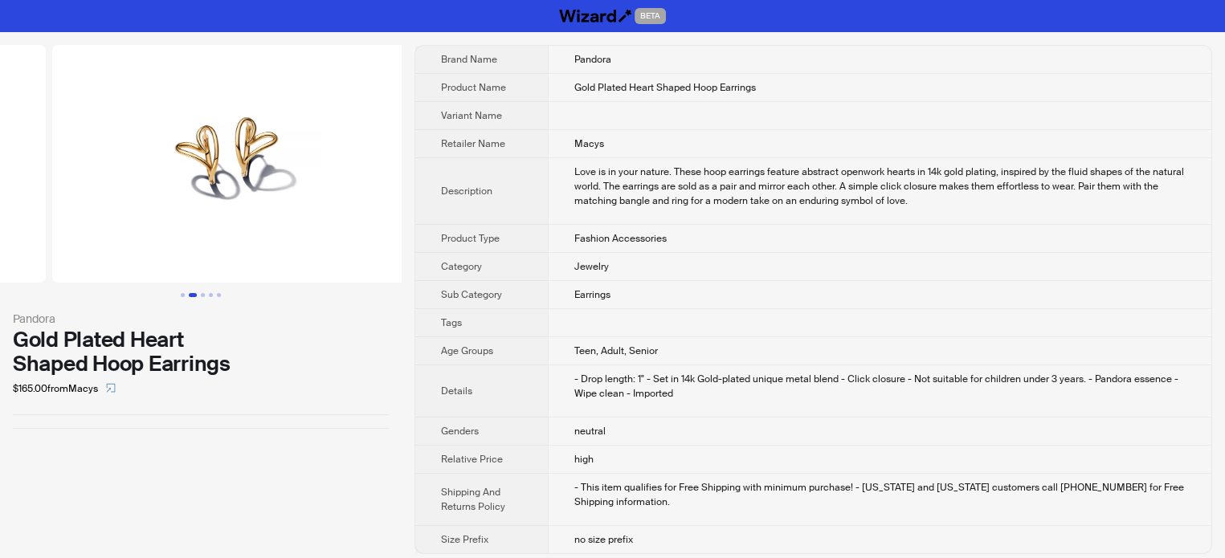
scroll to position [0, 366]
click at [203, 293] on button "Go to slide 3" at bounding box center [203, 295] width 4 height 4
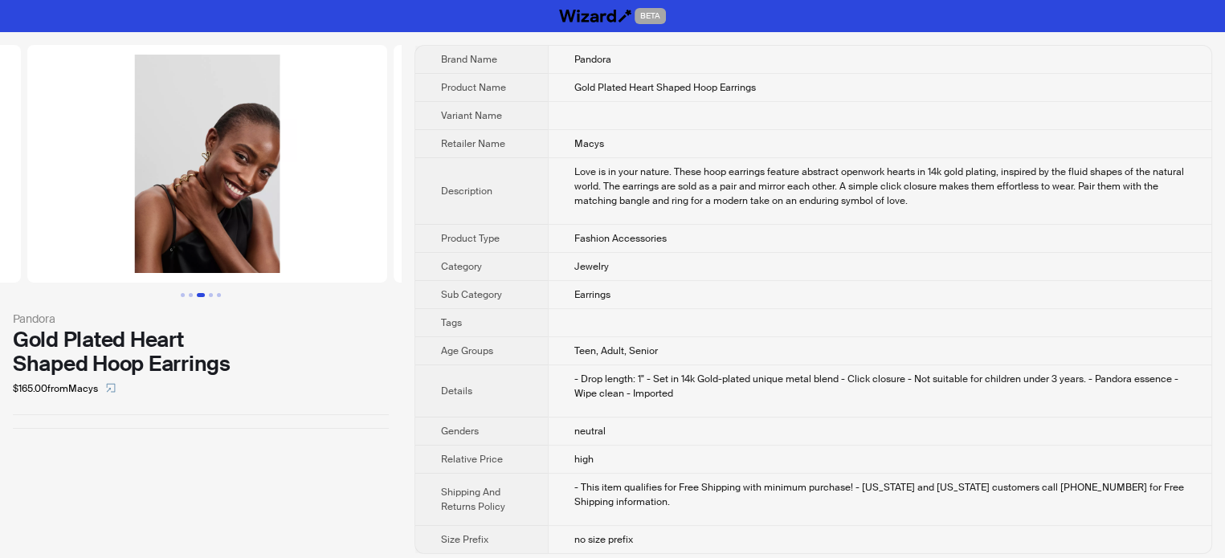
scroll to position [0, 732]
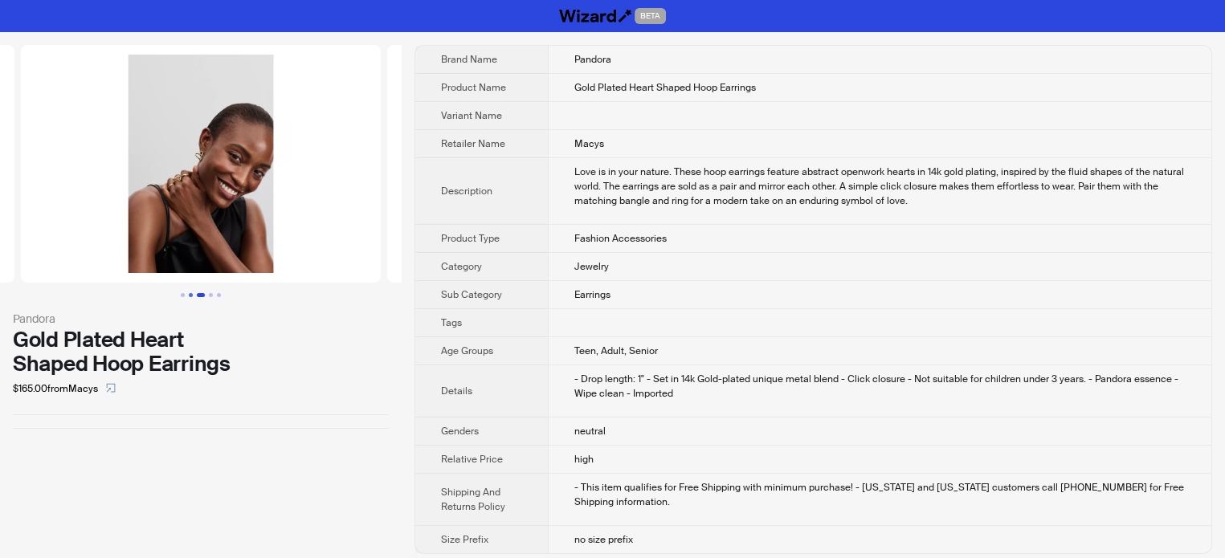
click at [189, 293] on button "Go to slide 2" at bounding box center [191, 295] width 4 height 4
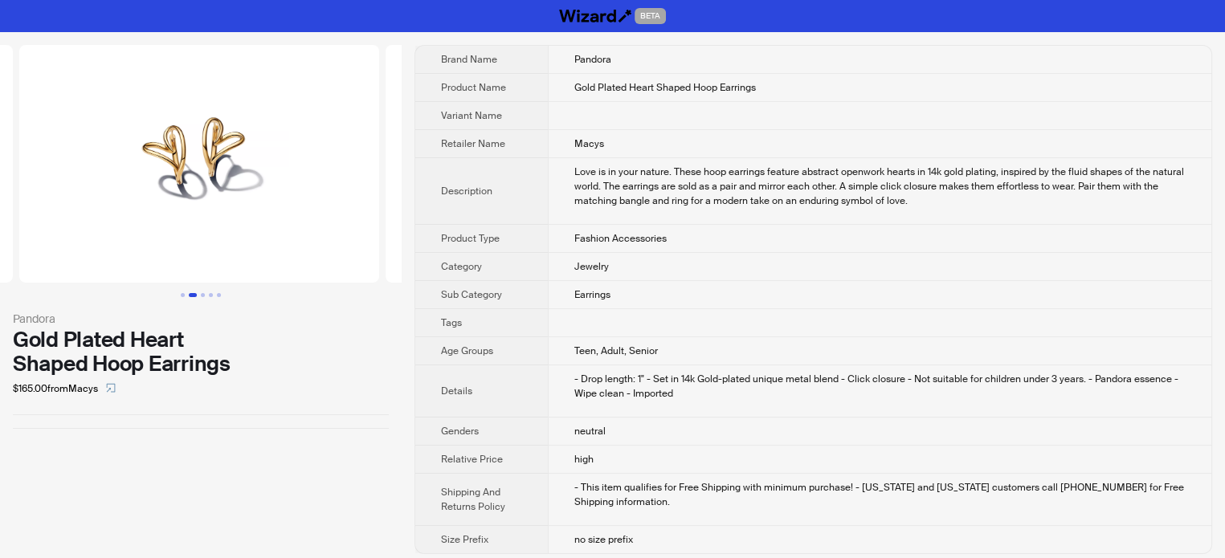
scroll to position [0, 366]
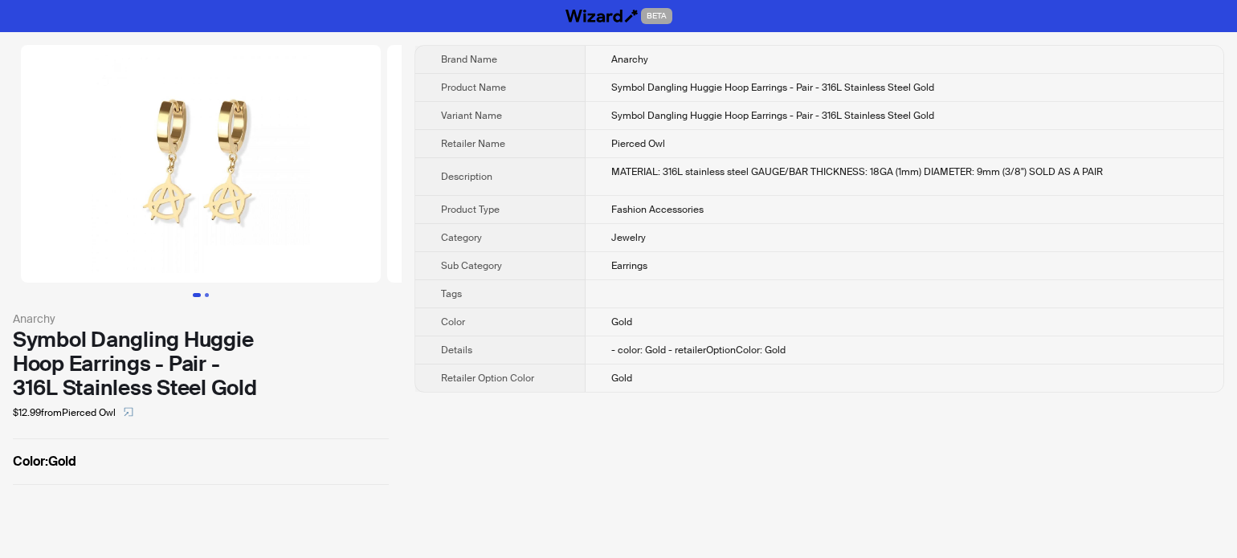
click at [205, 293] on button "Go to slide 2" at bounding box center [207, 295] width 4 height 4
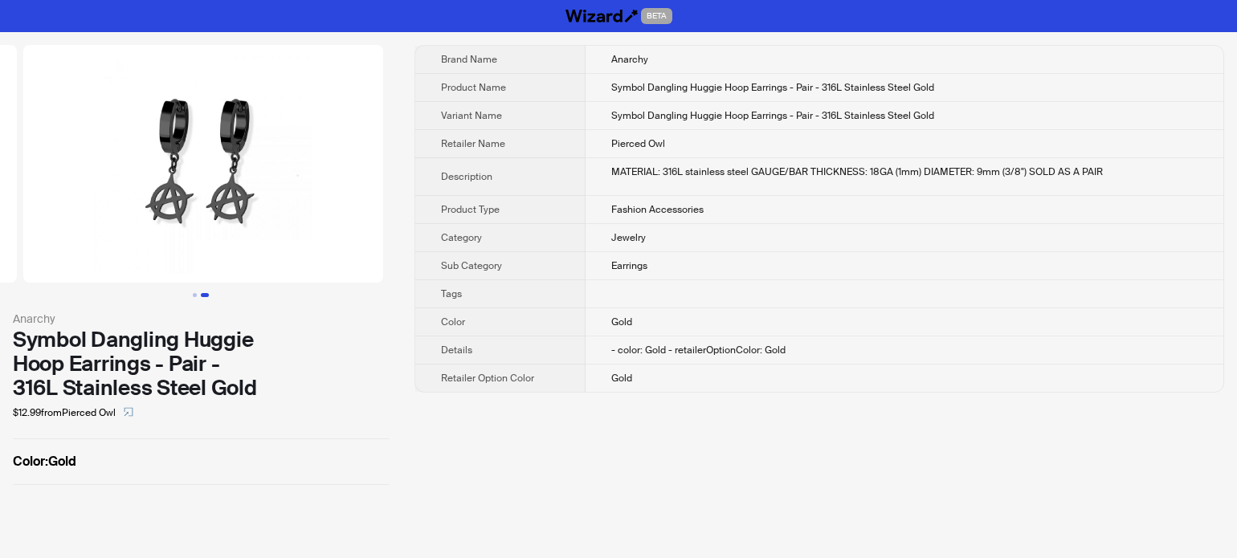
scroll to position [0, 366]
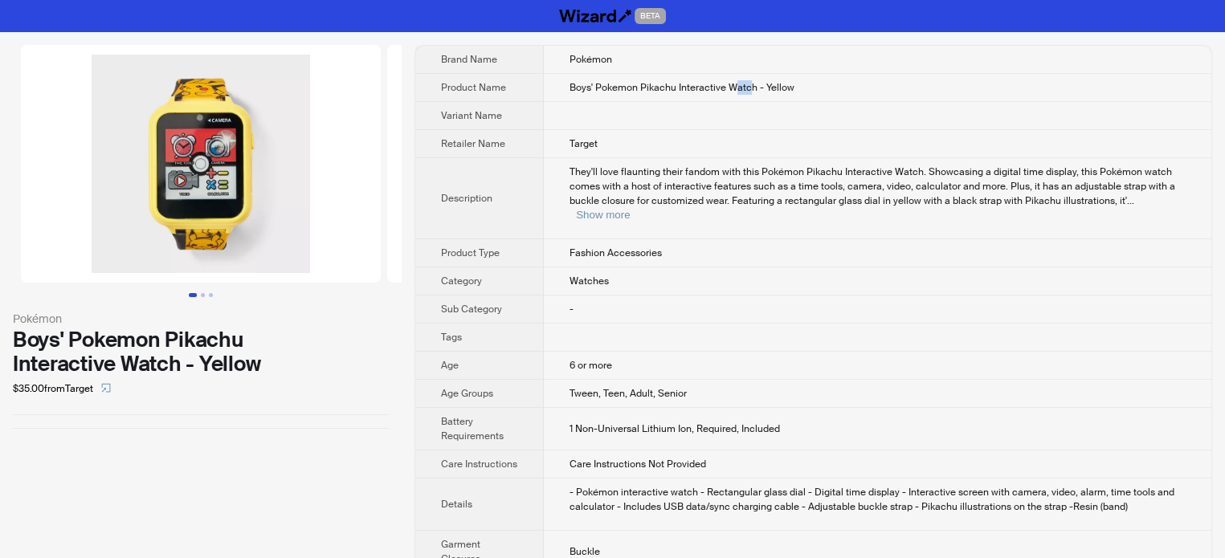
drag, startPoint x: 730, startPoint y: 83, endPoint x: 750, endPoint y: 85, distance: 20.2
type textarea "****"
click at [750, 85] on span "Boys' Pokemon Pikachu Interactive Watch - Yellow" at bounding box center [681, 87] width 225 height 13
copy span "atch"
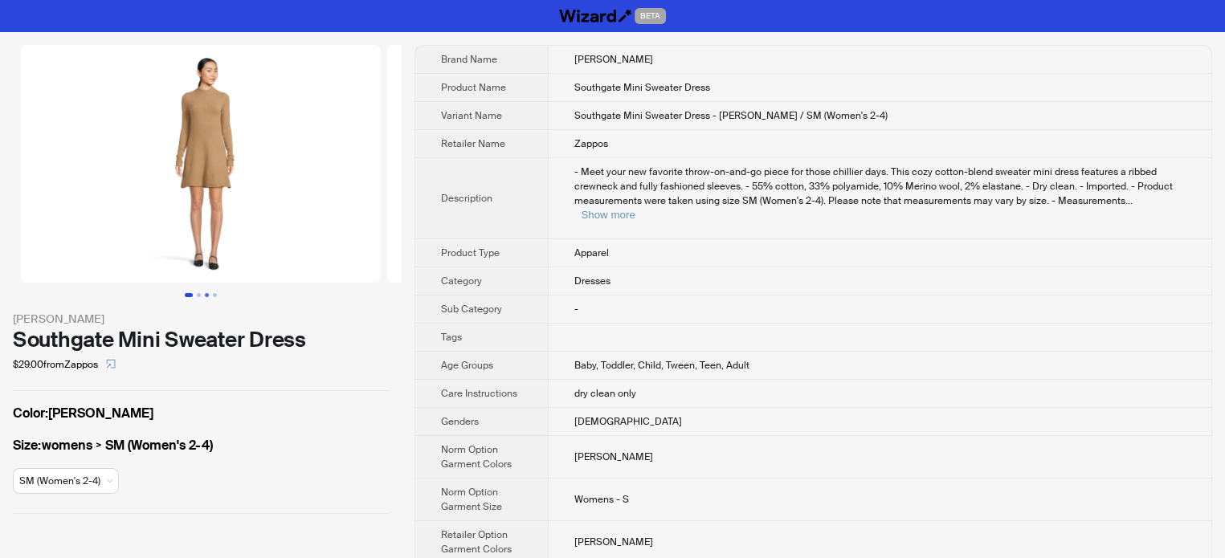
click at [209, 297] on button "Go to slide 3" at bounding box center [207, 295] width 4 height 4
click at [188, 295] on button "Go to slide 1" at bounding box center [187, 295] width 4 height 4
click at [634, 209] on button "Show more" at bounding box center [608, 215] width 54 height 12
drag, startPoint x: 1018, startPoint y: 101, endPoint x: 1018, endPoint y: 89, distance: 12.0
click at [1018, 102] on td "Southgate Mini Sweater Dress - Heather Caramel / SM (Women's 2-4)" at bounding box center [879, 116] width 664 height 28
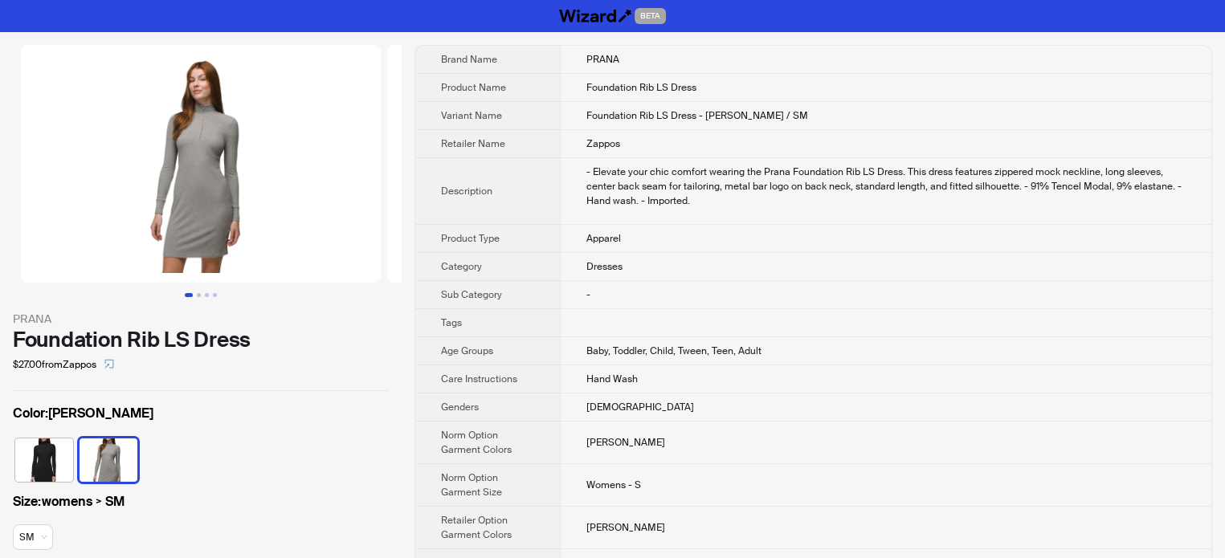
click at [719, 190] on div "- Elevate your chic comfort wearing the Prana Foundation Rib LS Dress. This dre…" at bounding box center [885, 186] width 599 height 43
click at [448, 185] on span "Description" at bounding box center [466, 191] width 51 height 13
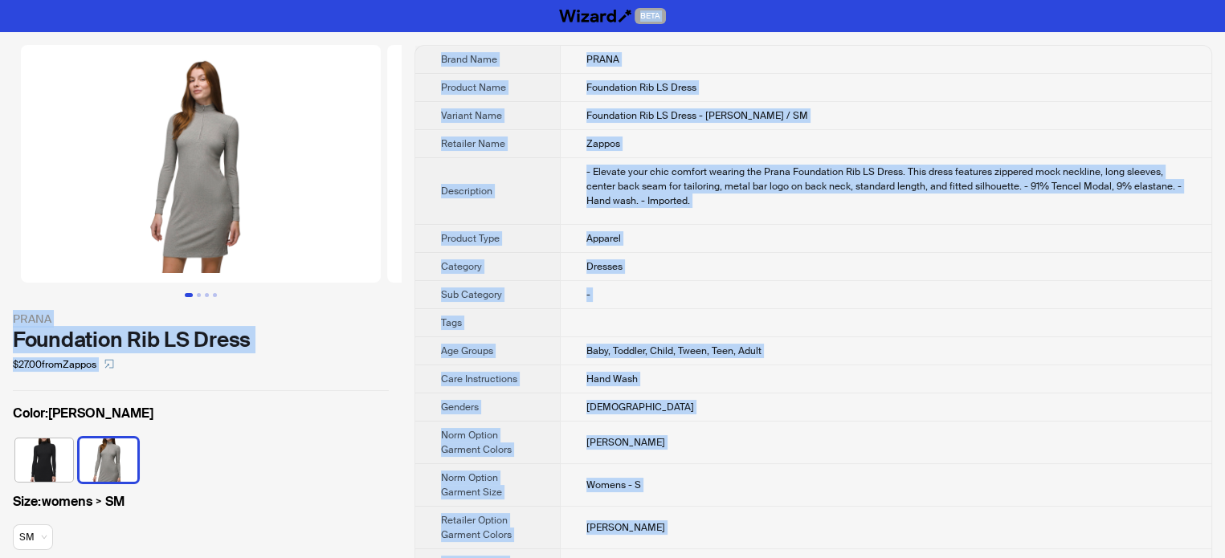
type textarea "**********"
click at [586, 189] on div "- Elevate your chic comfort wearing the Prana Foundation Rib LS Dress. This dre…" at bounding box center [885, 186] width 599 height 43
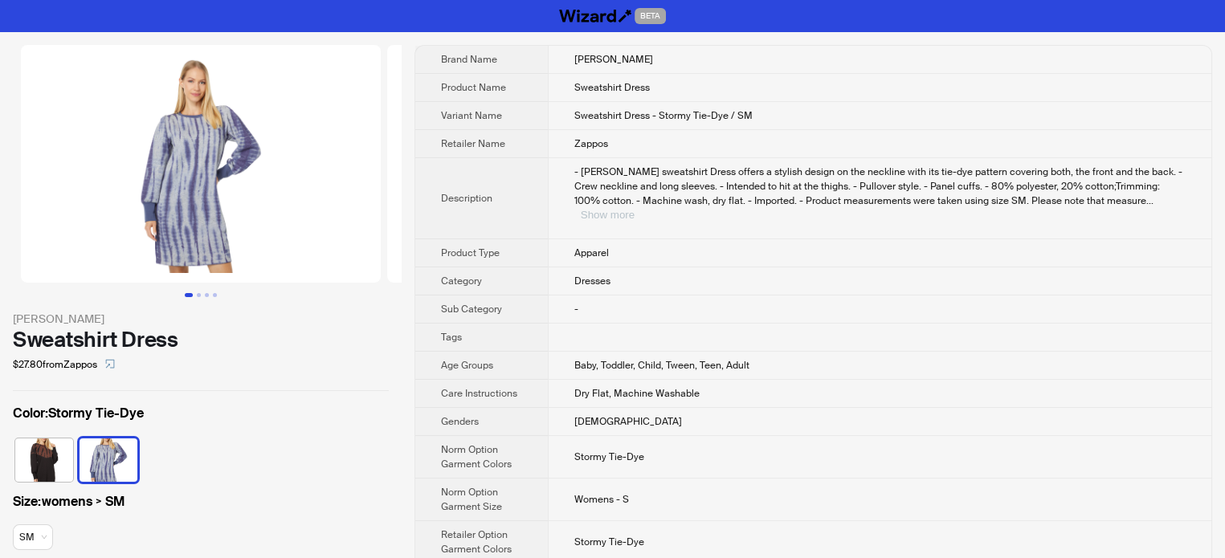
click at [634, 209] on button "Show more" at bounding box center [608, 215] width 54 height 12
click at [106, 22] on div "BETA" at bounding box center [612, 16] width 1225 height 32
